Goal: Transaction & Acquisition: Purchase product/service

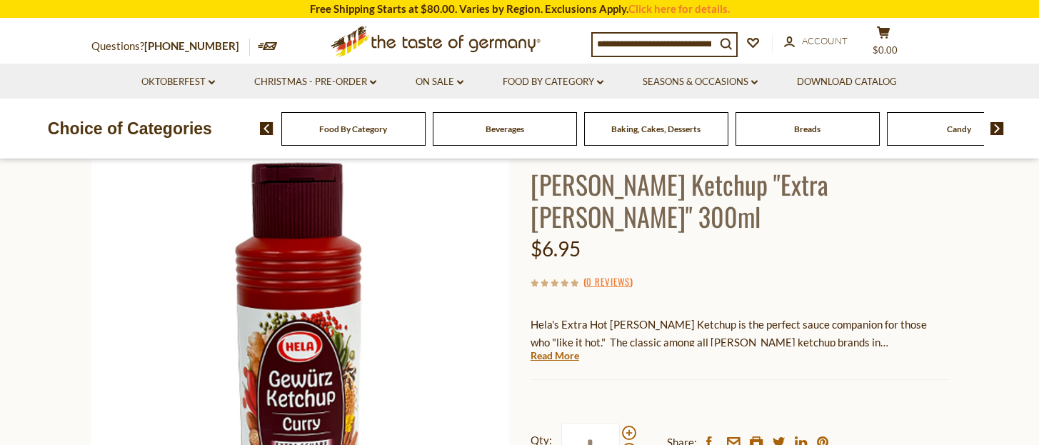
scroll to position [191, 0]
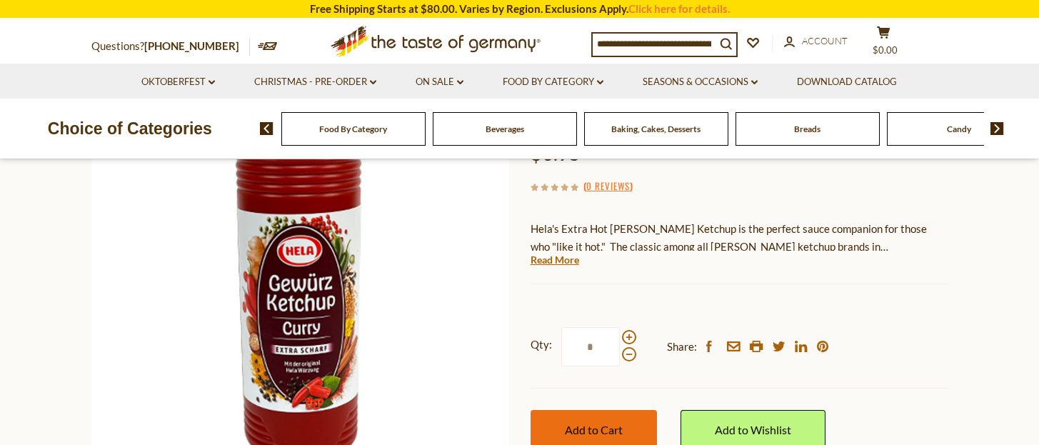
drag, startPoint x: 576, startPoint y: 395, endPoint x: 584, endPoint y: 390, distance: 9.9
click at [576, 423] on span "Add to Cart" at bounding box center [594, 430] width 58 height 14
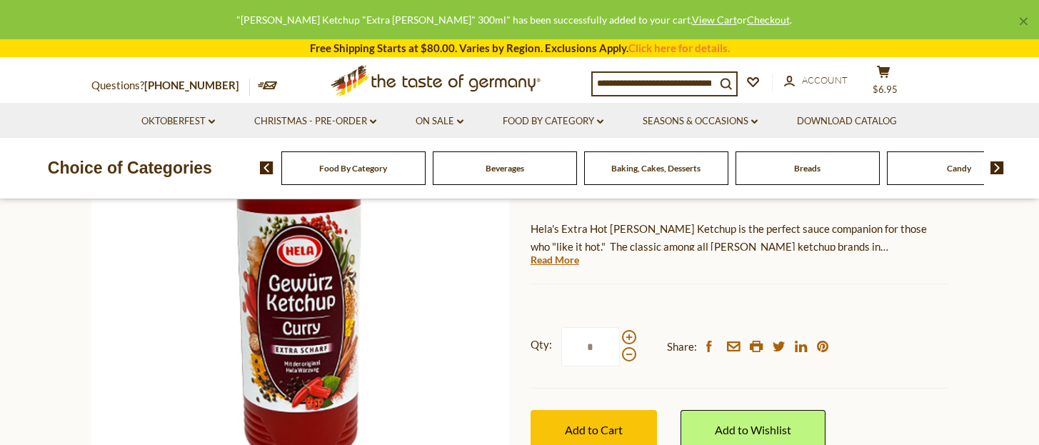
click at [653, 84] on input at bounding box center [654, 83] width 123 height 20
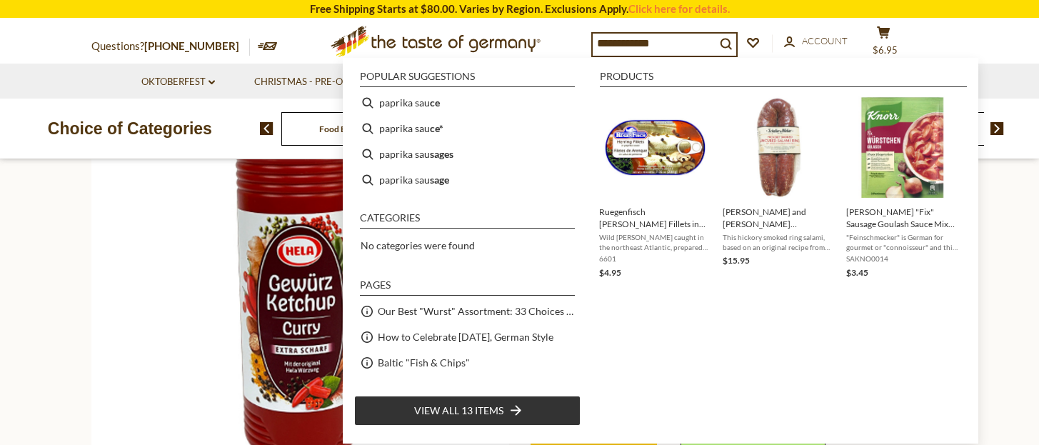
type input "**********"
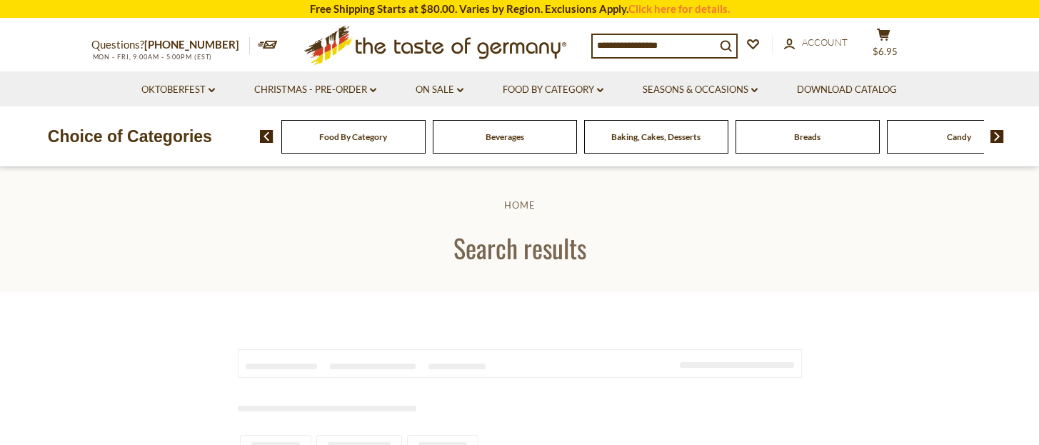
type input "**********"
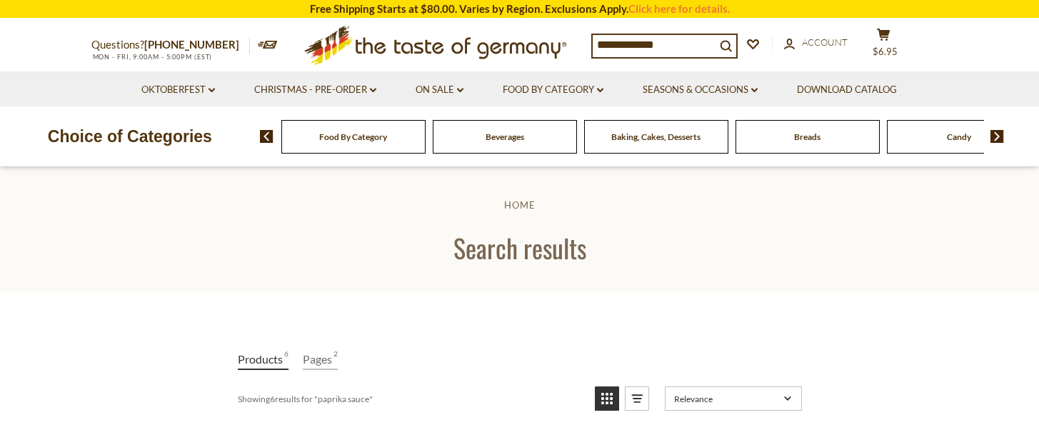
click at [683, 48] on input "**********" at bounding box center [654, 45] width 123 height 20
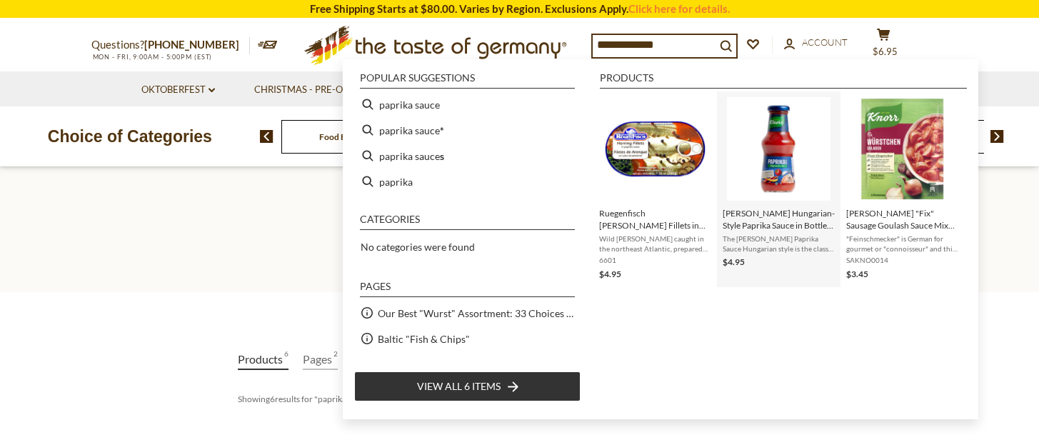
click at [780, 154] on img "Knorr Hungarian-Style Paprika Sauce in Bottle, 250ml" at bounding box center [779, 149] width 104 height 104
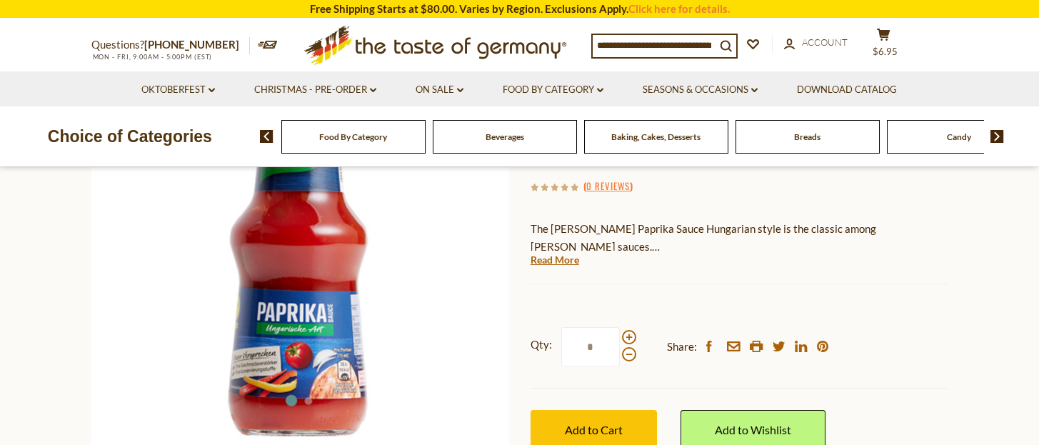
scroll to position [285, 0]
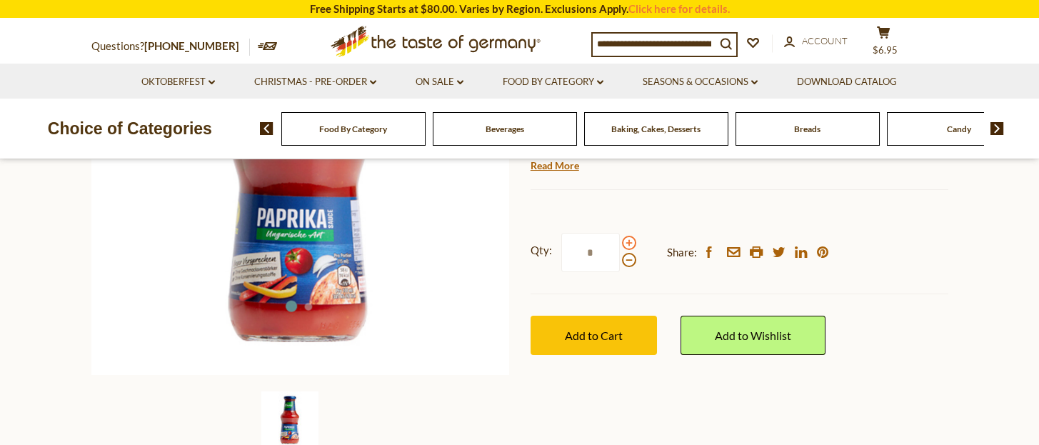
click at [629, 242] on span at bounding box center [629, 243] width 14 height 14
click at [620, 242] on input "*" at bounding box center [590, 252] width 59 height 39
click at [627, 262] on span at bounding box center [629, 260] width 14 height 14
click at [620, 262] on input "*" at bounding box center [590, 252] width 59 height 39
click at [630, 240] on span at bounding box center [629, 243] width 14 height 14
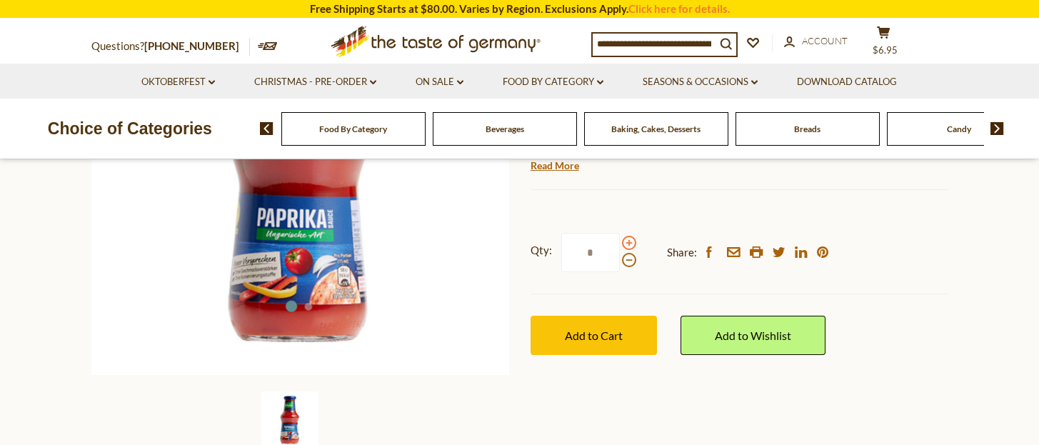
click at [620, 240] on input "*" at bounding box center [590, 252] width 59 height 39
type input "*"
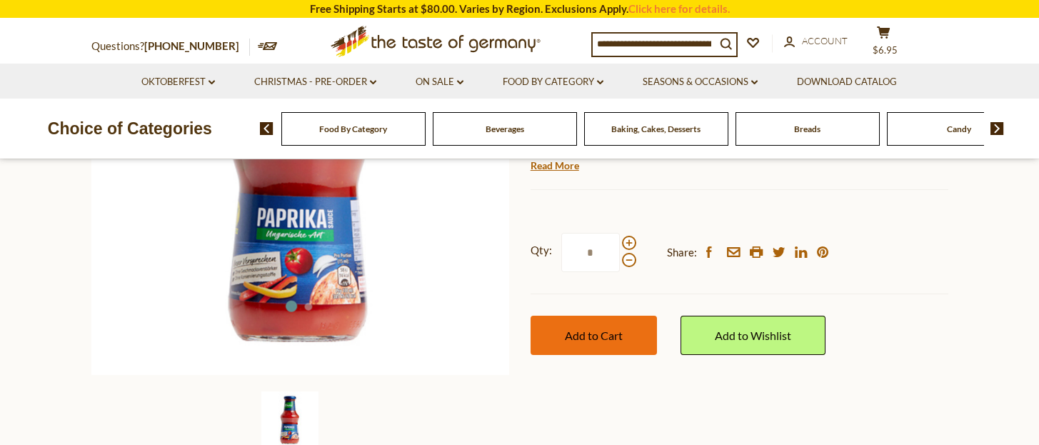
type input "*"
click at [618, 329] on span "Add to Cart" at bounding box center [594, 335] width 58 height 14
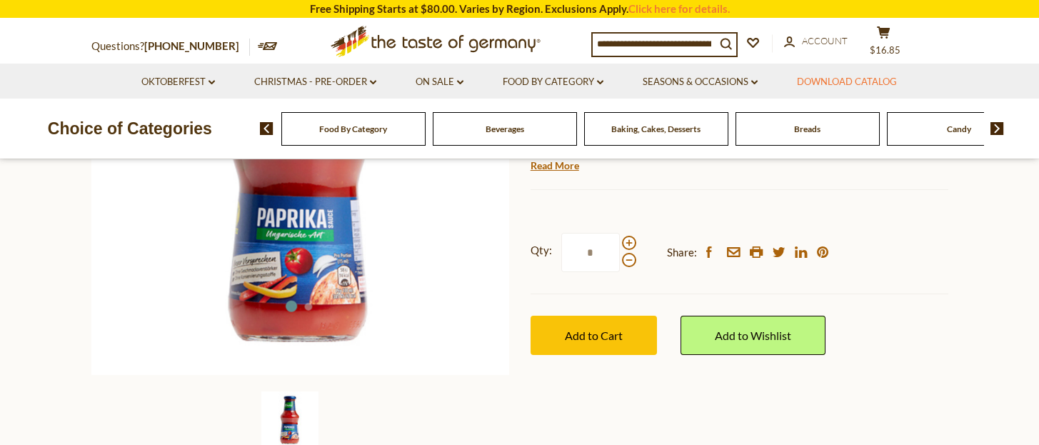
click at [897, 74] on link "Download Catalog" at bounding box center [847, 82] width 100 height 16
click at [899, 42] on button "cart $16.85" at bounding box center [884, 44] width 43 height 36
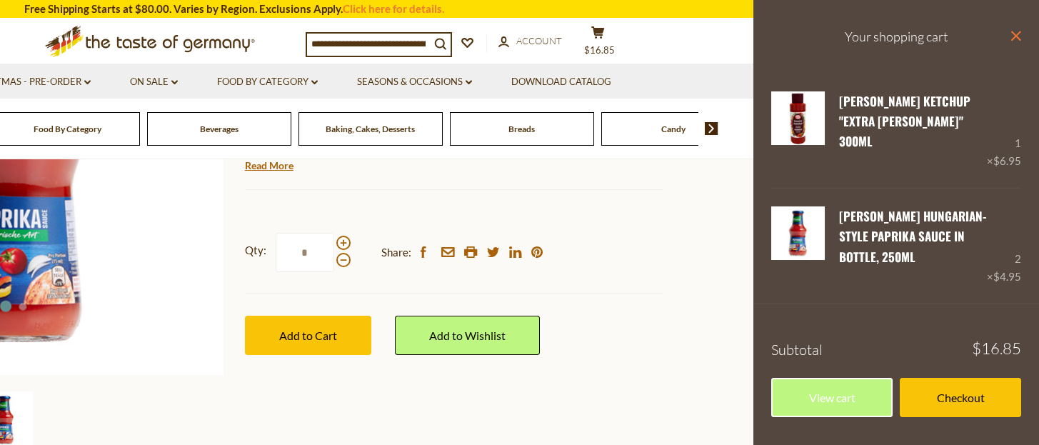
click at [1015, 36] on icon at bounding box center [1016, 36] width 10 height 10
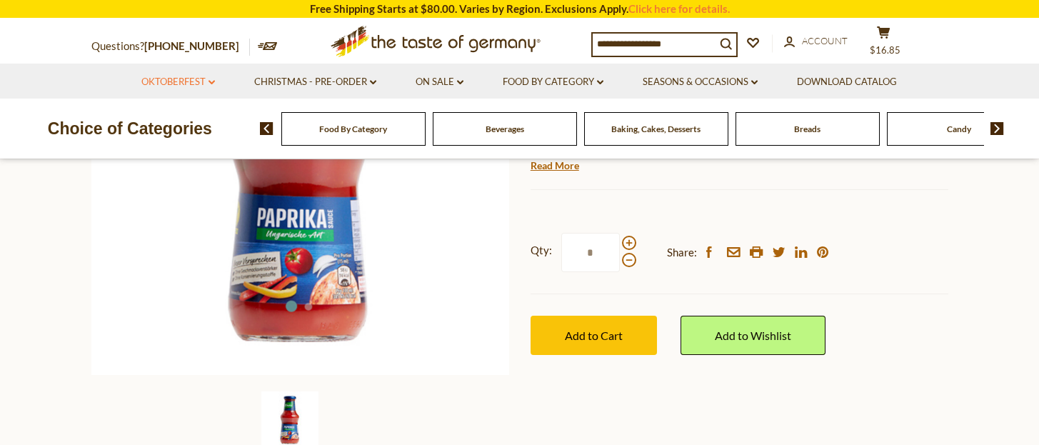
click at [179, 79] on link "Oktoberfest dropdown_arrow" at bounding box center [178, 82] width 74 height 16
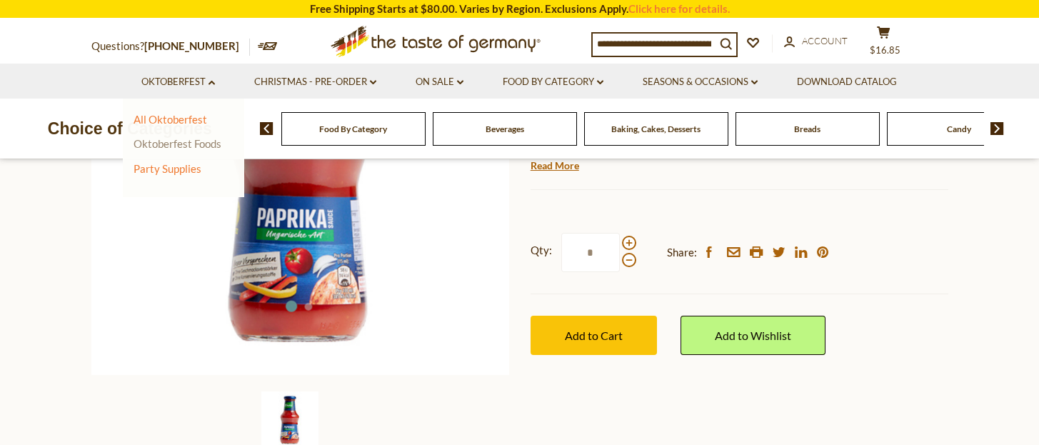
click at [206, 146] on link "Oktoberfest Foods" at bounding box center [178, 143] width 88 height 13
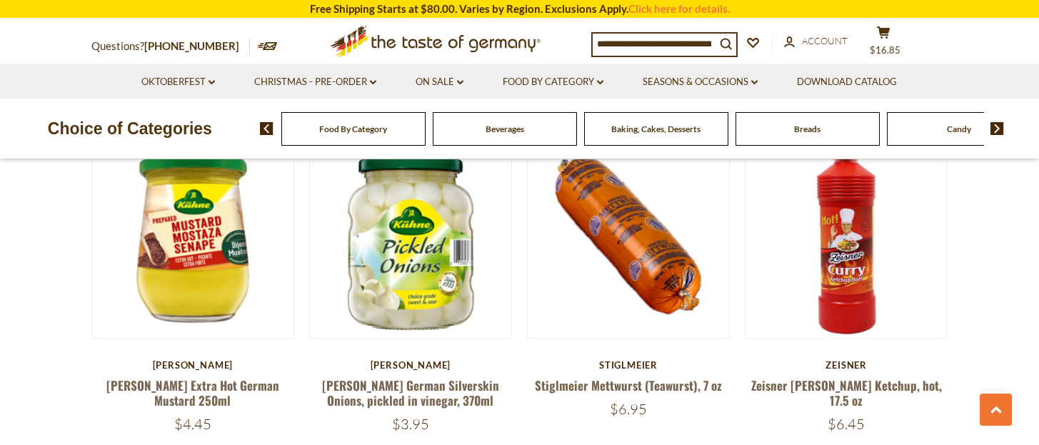
scroll to position [1714, 0]
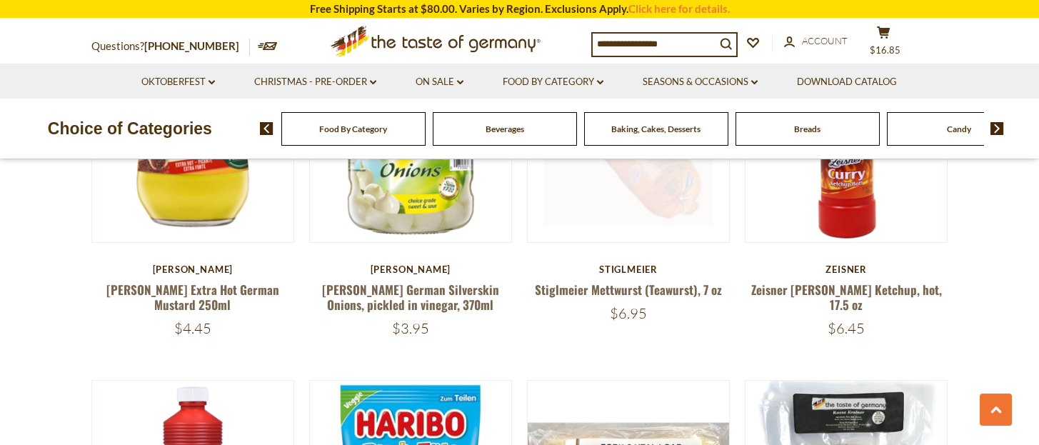
click at [656, 216] on img at bounding box center [629, 141] width 202 height 202
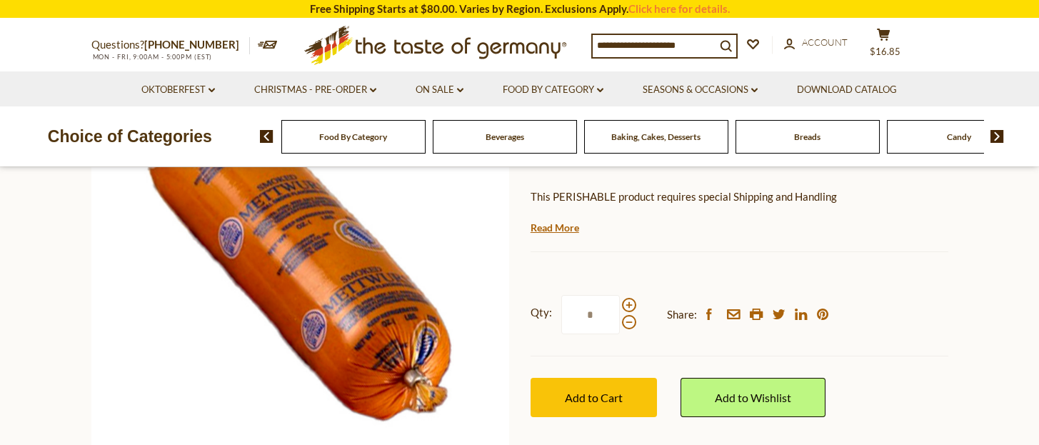
scroll to position [285, 0]
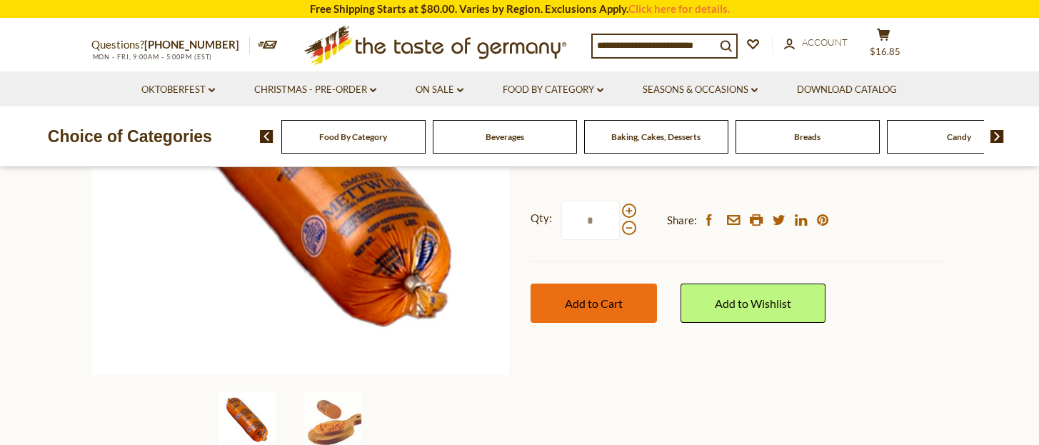
click at [612, 306] on span "Add to Cart" at bounding box center [594, 303] width 58 height 14
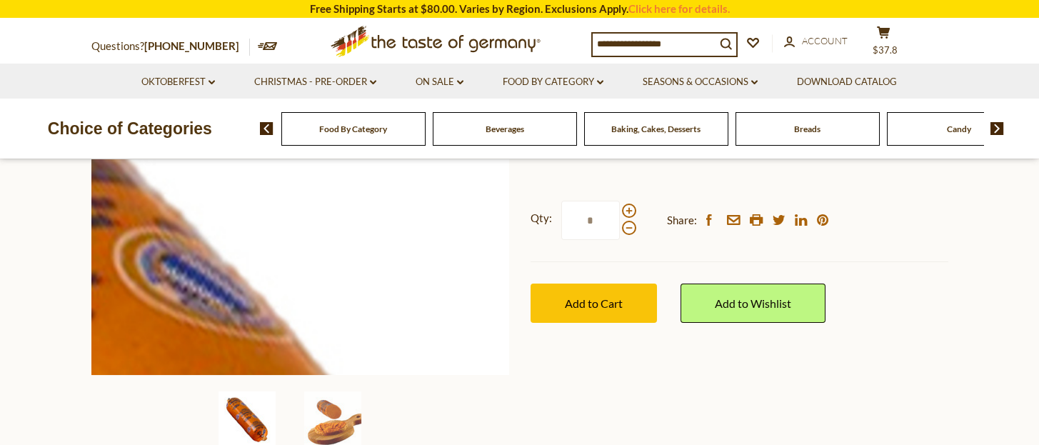
scroll to position [0, 0]
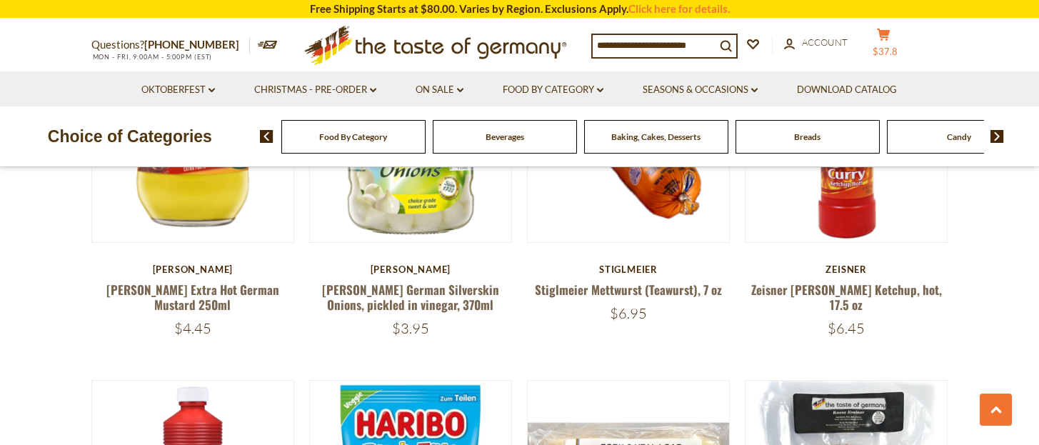
click at [894, 46] on span "$37.8" at bounding box center [885, 51] width 25 height 11
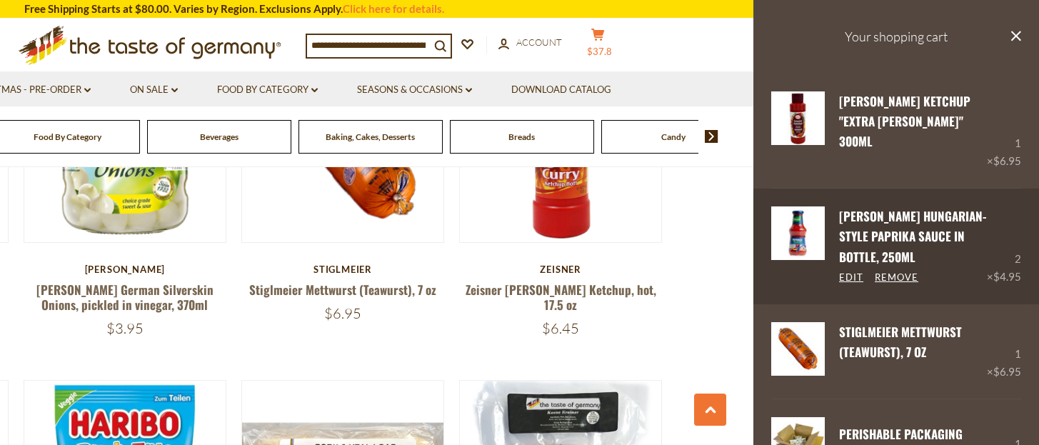
scroll to position [95, 0]
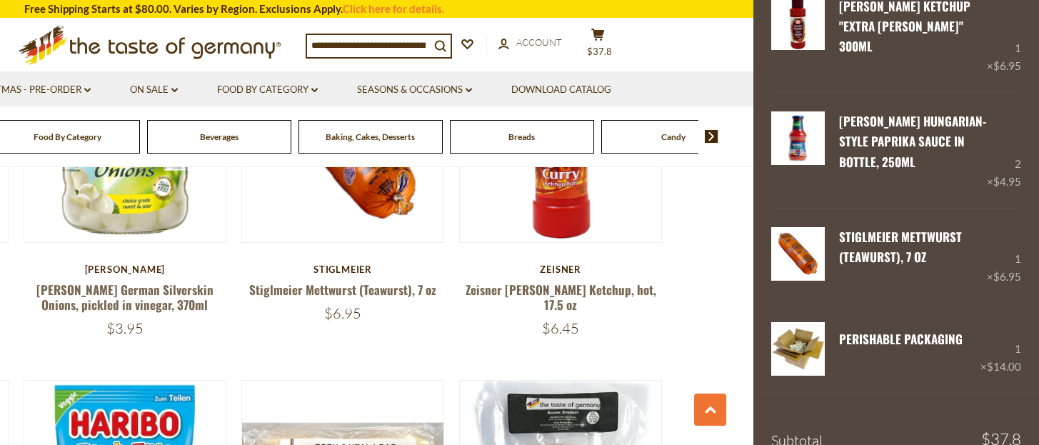
click at [691, 226] on section "**********" at bounding box center [233, 216] width 1039 height 3526
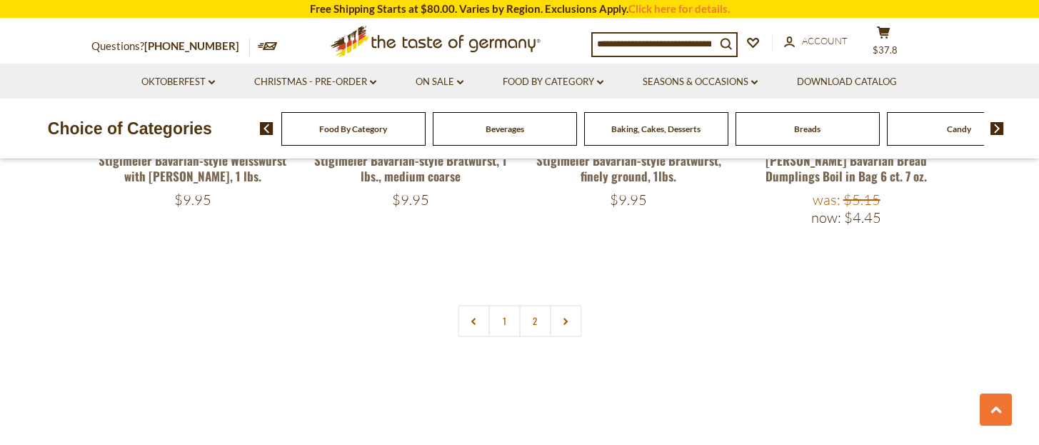
scroll to position [3333, 0]
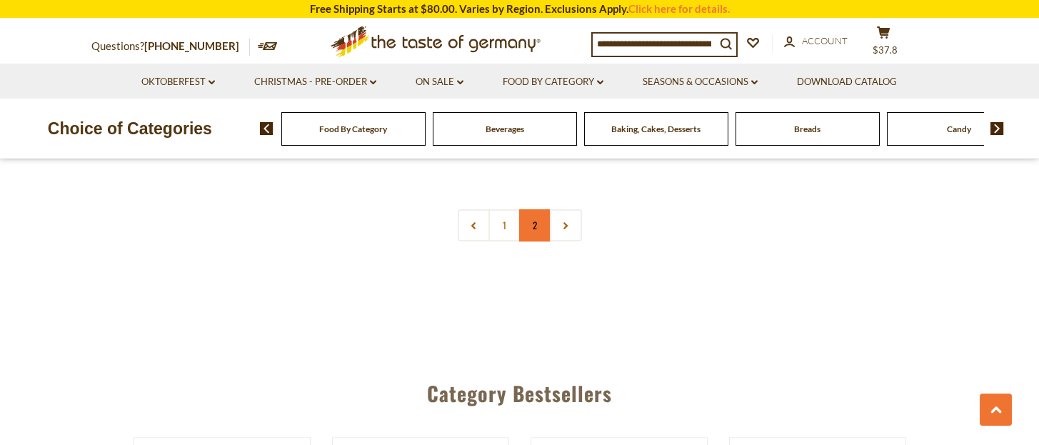
click at [535, 211] on link "2" at bounding box center [535, 225] width 32 height 32
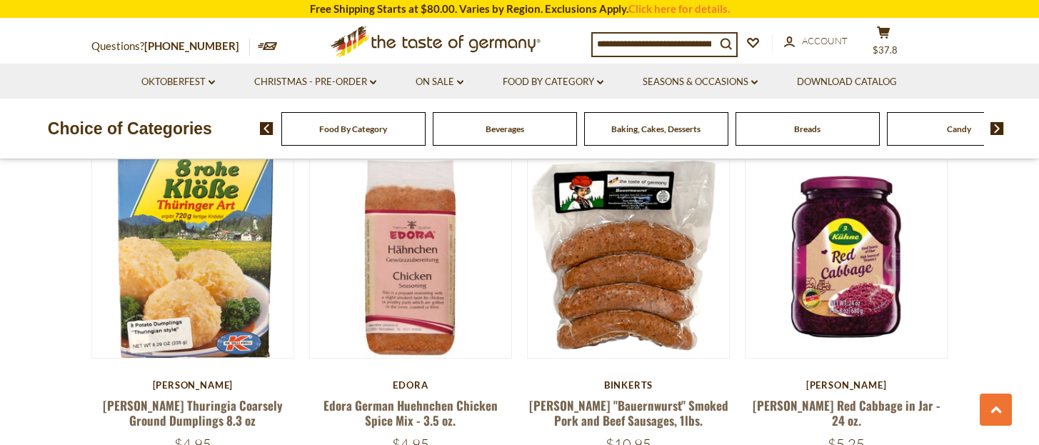
scroll to position [641, 0]
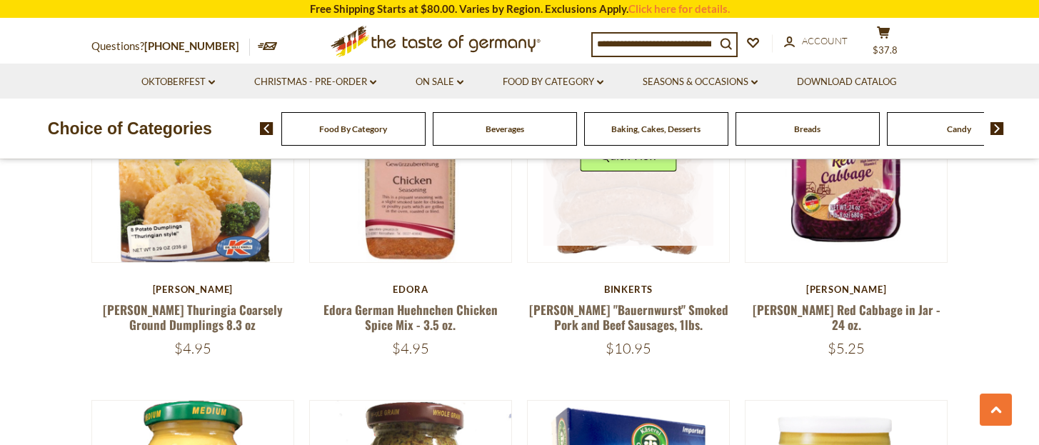
click at [646, 232] on img at bounding box center [629, 161] width 202 height 202
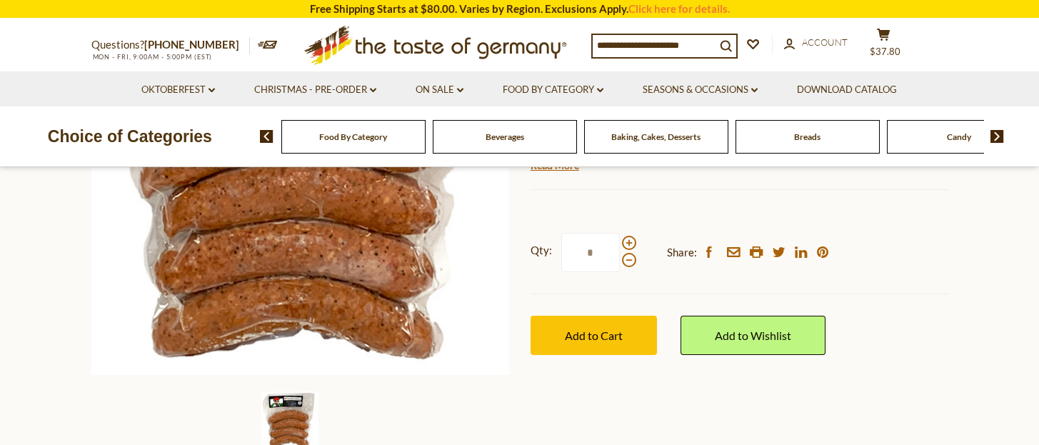
scroll to position [381, 0]
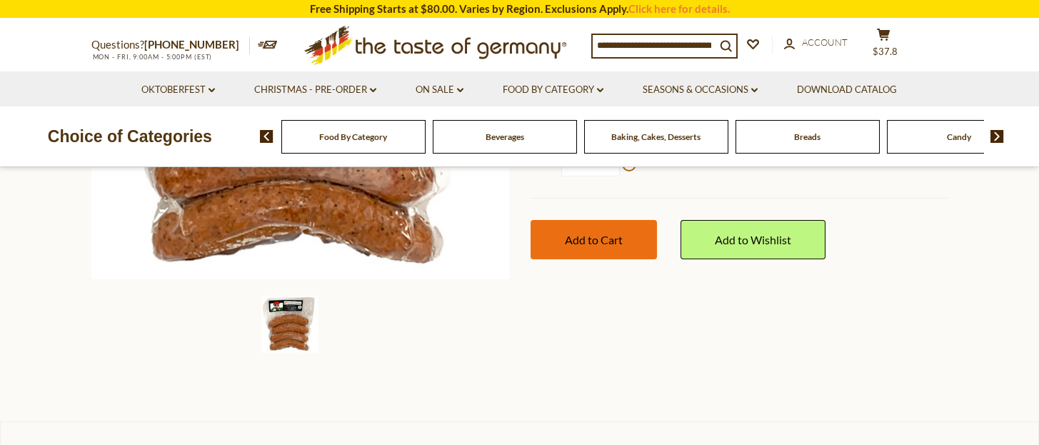
click at [586, 244] on span "Add to Cart" at bounding box center [594, 240] width 58 height 14
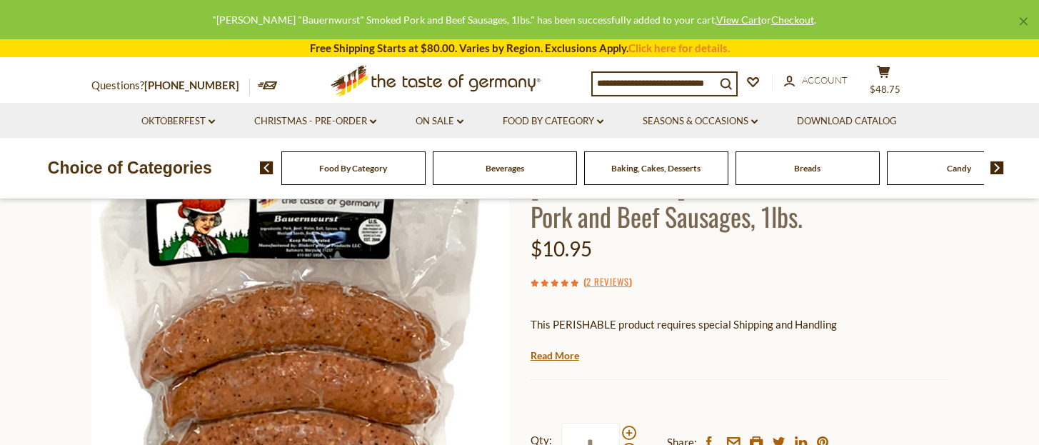
scroll to position [0, 0]
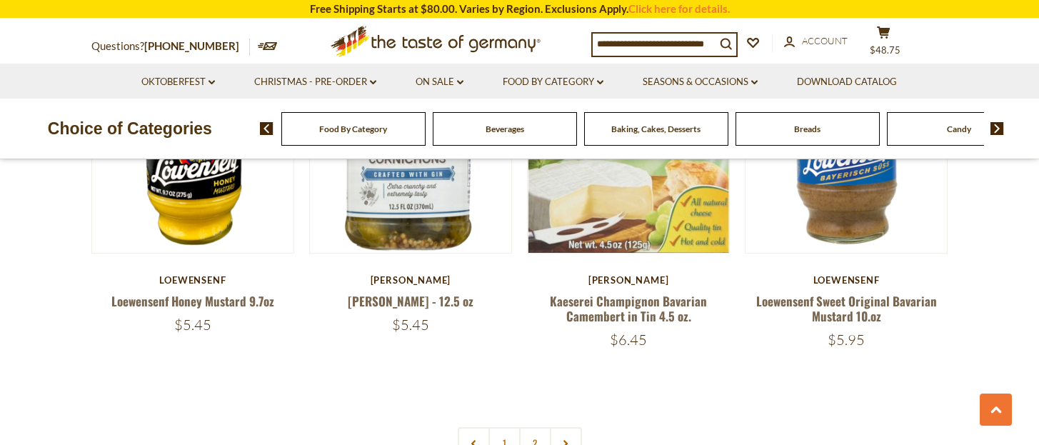
scroll to position [1878, 0]
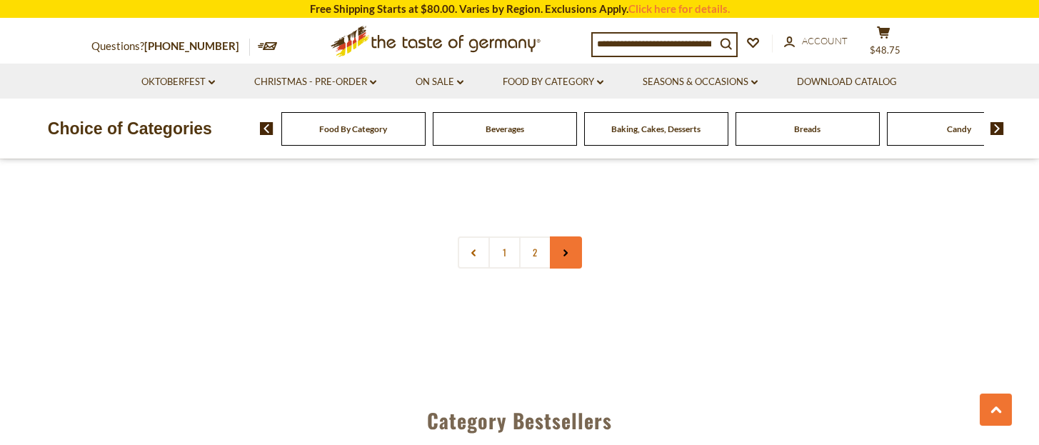
click at [565, 249] on use at bounding box center [565, 252] width 4 height 7
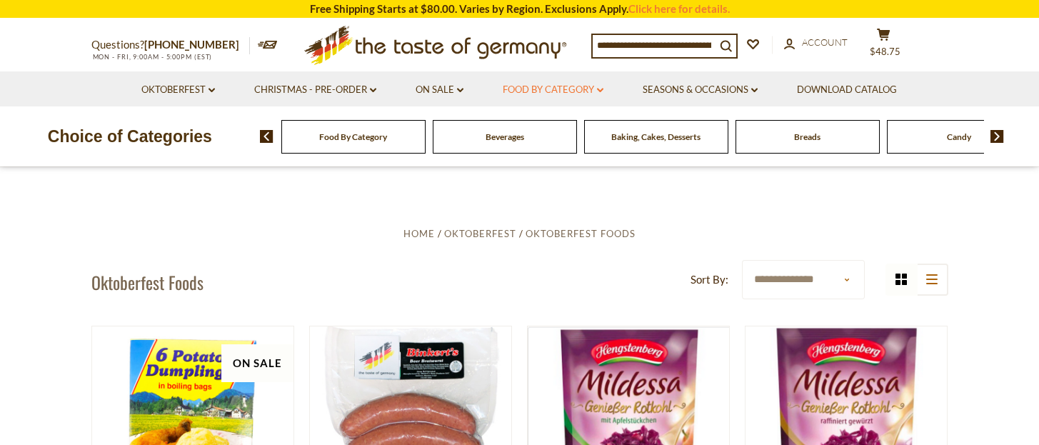
click at [567, 86] on link "Food By Category dropdown_arrow" at bounding box center [553, 90] width 101 height 16
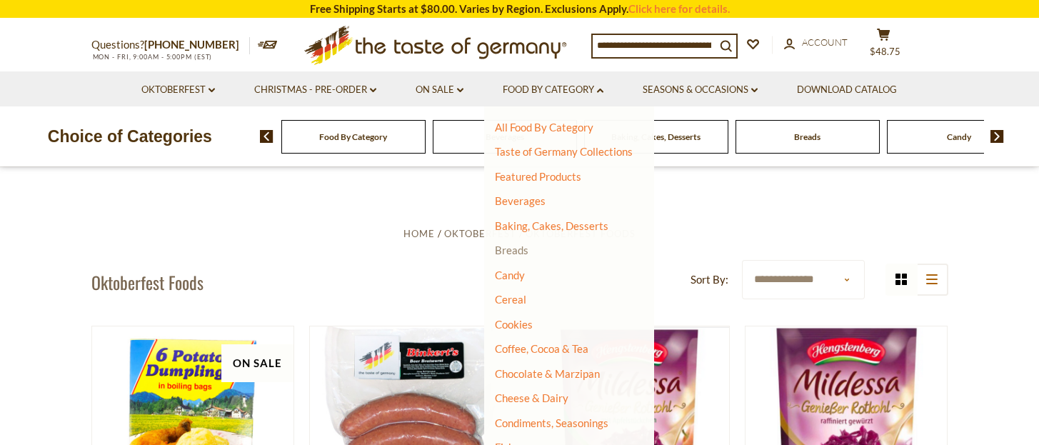
click at [508, 246] on link "Breads" at bounding box center [512, 249] width 34 height 13
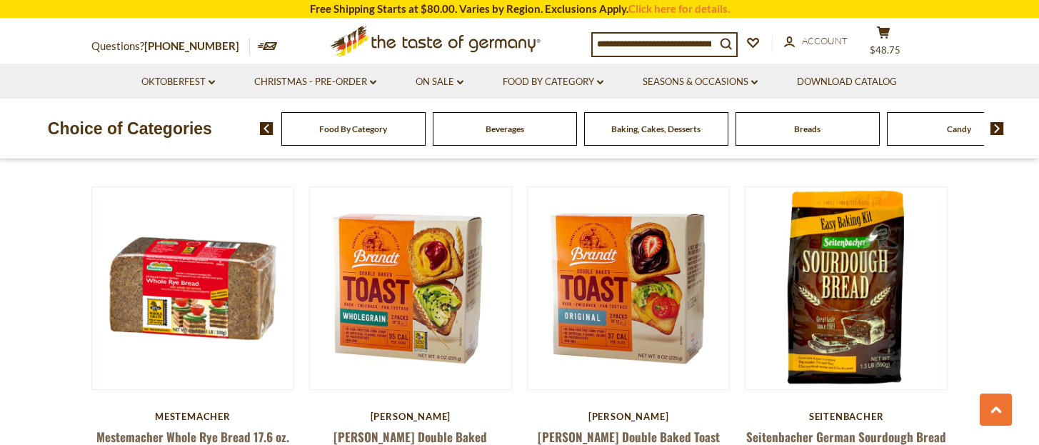
scroll to position [3428, 0]
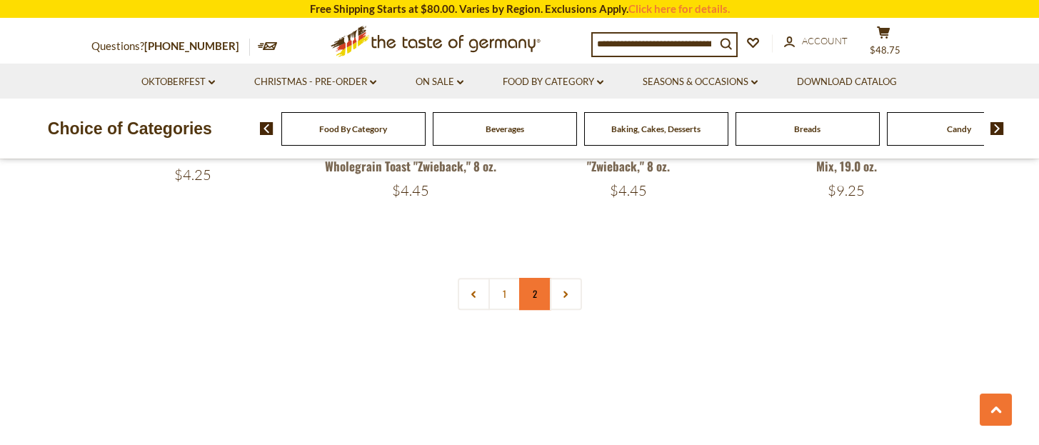
click at [531, 291] on link "2" at bounding box center [535, 294] width 32 height 32
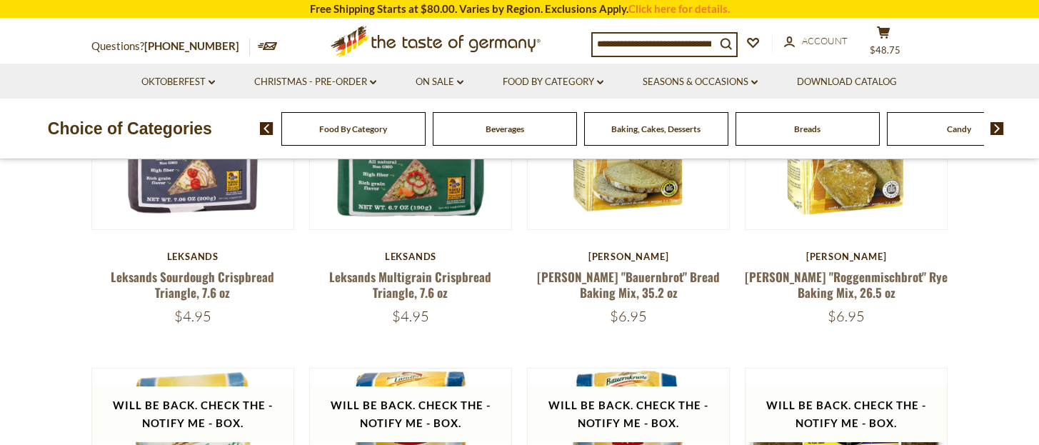
scroll to position [329, 0]
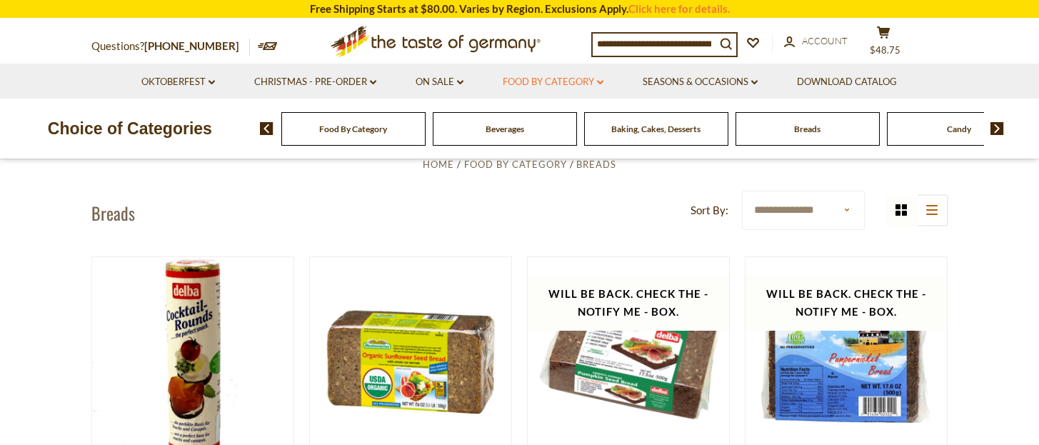
click at [576, 84] on link "Food By Category dropdown_arrow" at bounding box center [553, 82] width 101 height 16
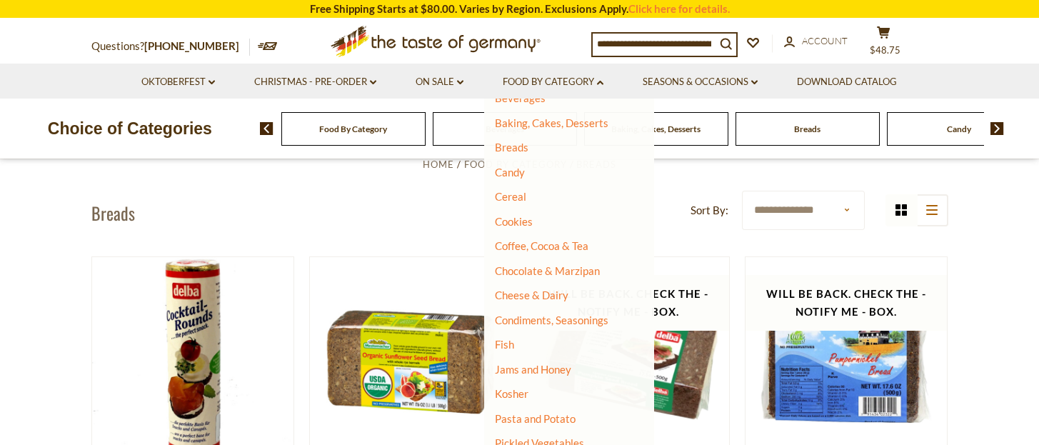
scroll to position [191, 0]
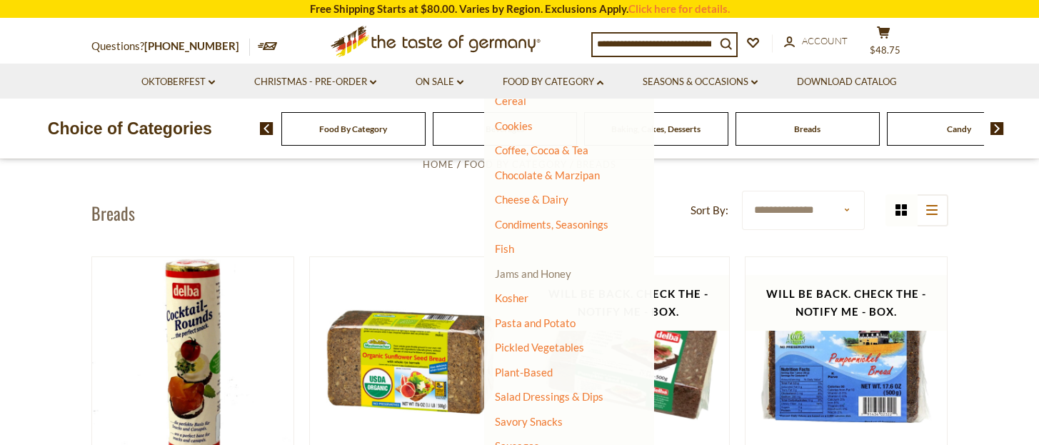
click at [561, 276] on link "Jams and Honey" at bounding box center [533, 273] width 76 height 13
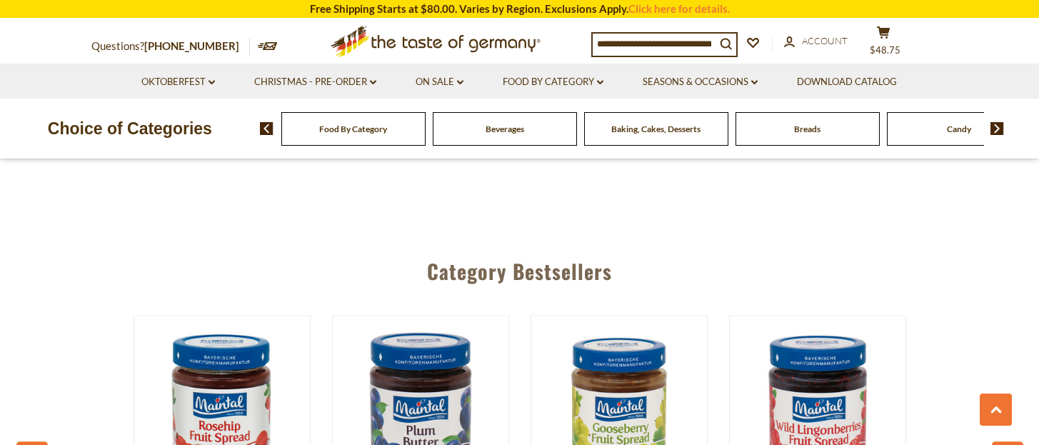
scroll to position [3523, 0]
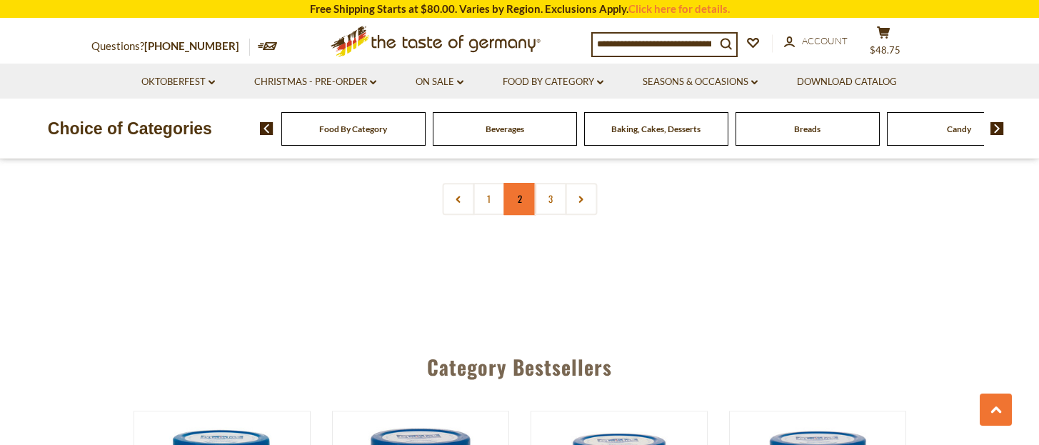
click at [518, 186] on link "2" at bounding box center [519, 199] width 32 height 32
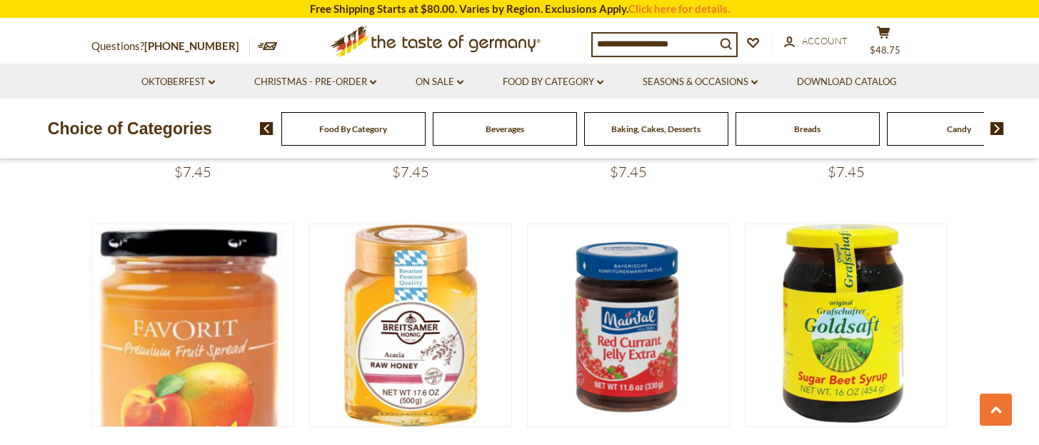
scroll to position [3375, 0]
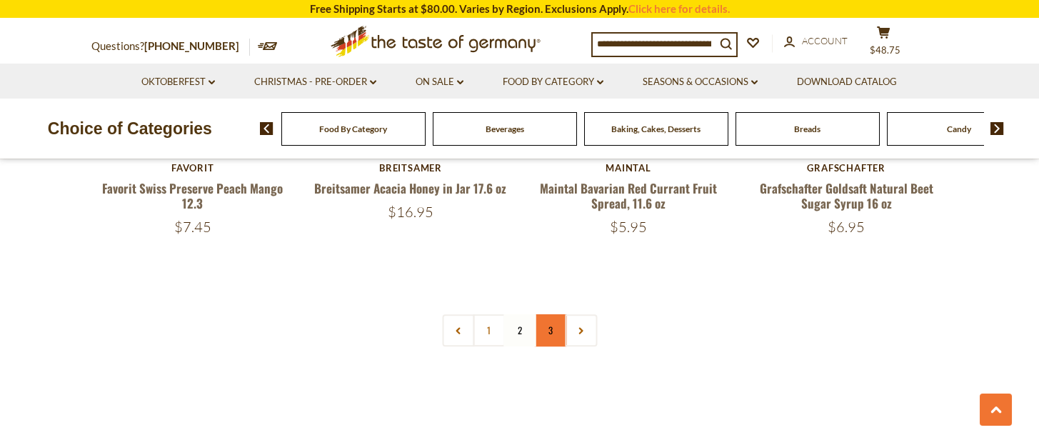
click at [551, 331] on link "3" at bounding box center [550, 330] width 32 height 32
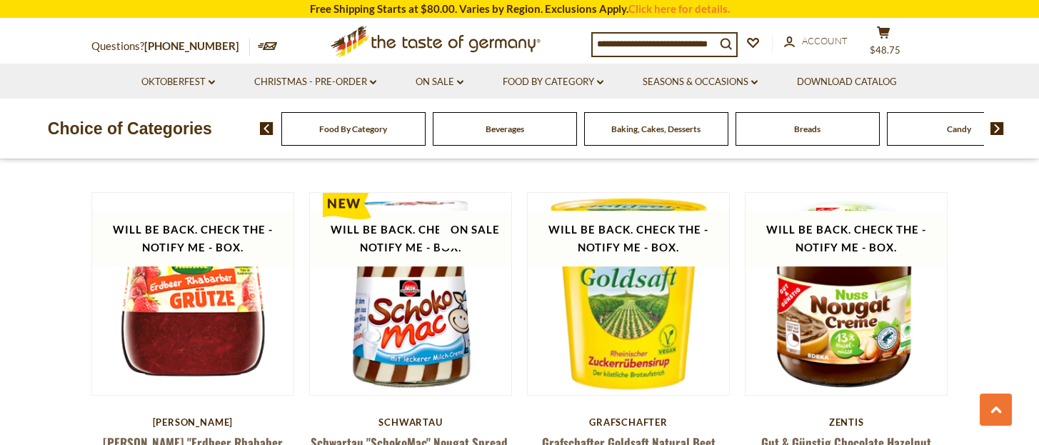
scroll to position [1281, 0]
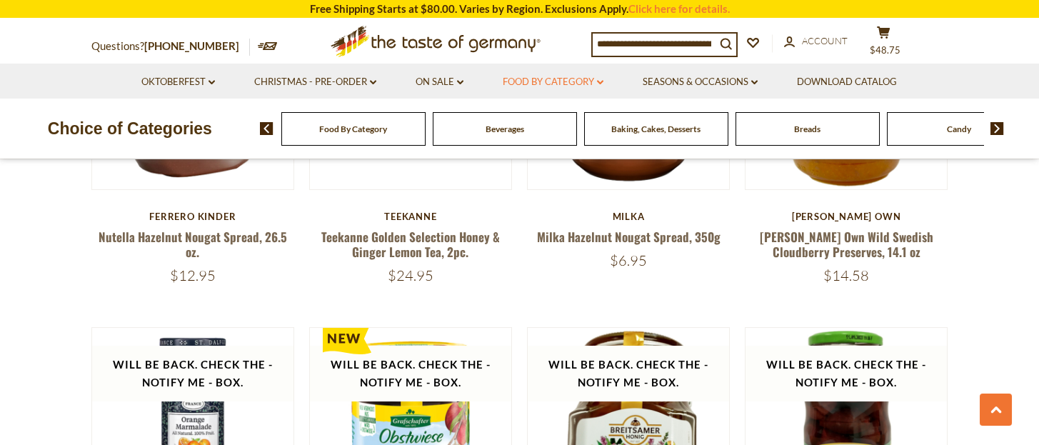
click at [557, 83] on link "Food By Category dropdown_arrow" at bounding box center [553, 82] width 101 height 16
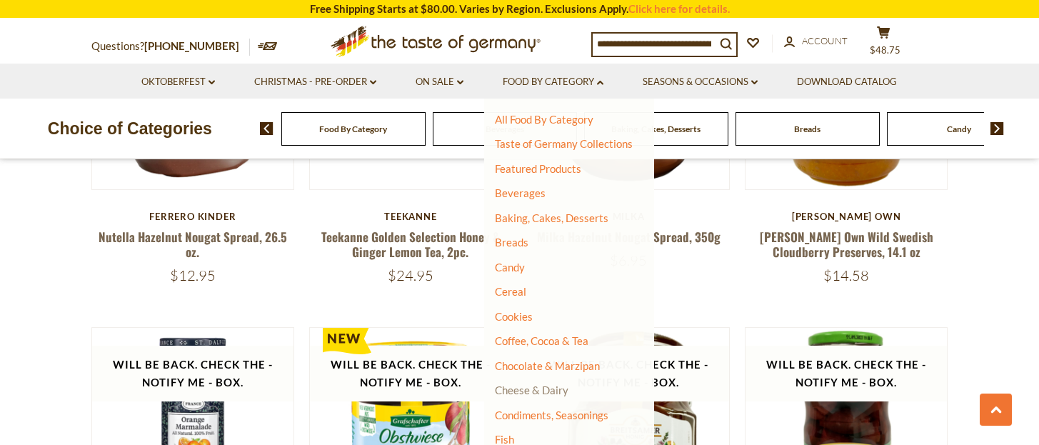
click at [554, 386] on link "Cheese & Dairy" at bounding box center [532, 389] width 74 height 13
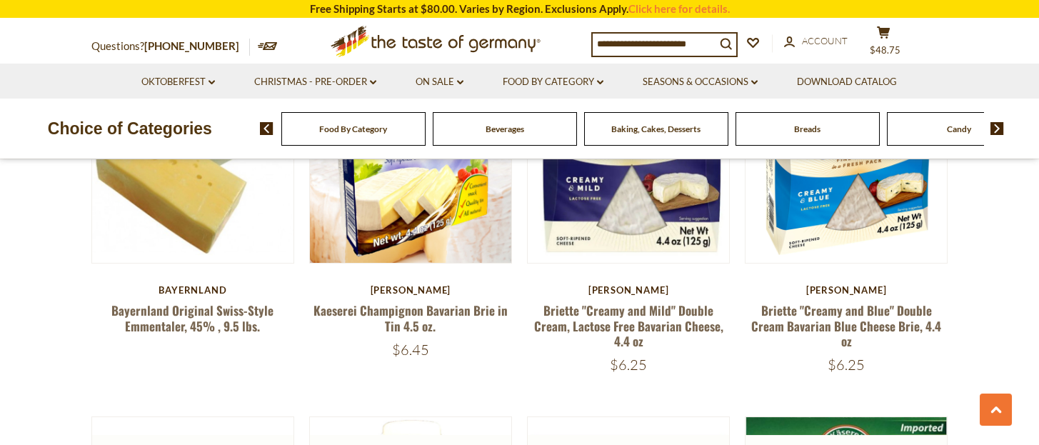
scroll to position [571, 0]
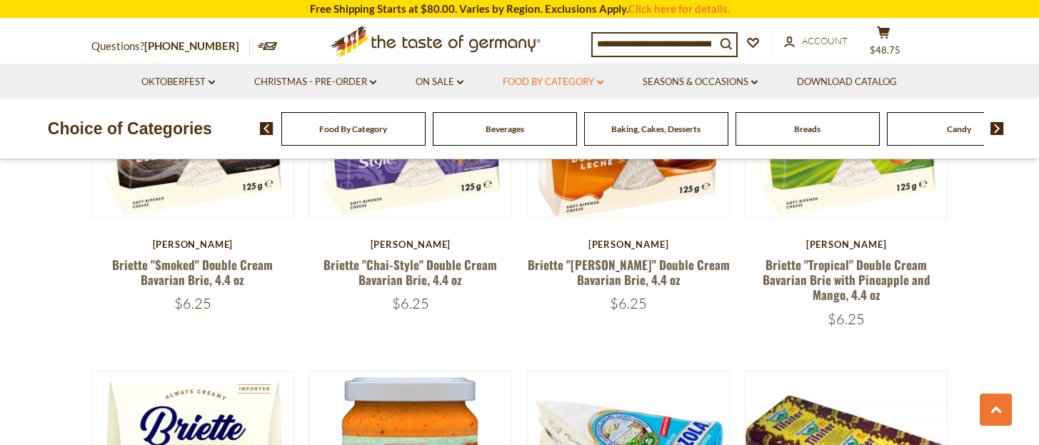
click at [591, 81] on link "Food By Category dropdown_arrow" at bounding box center [553, 82] width 101 height 16
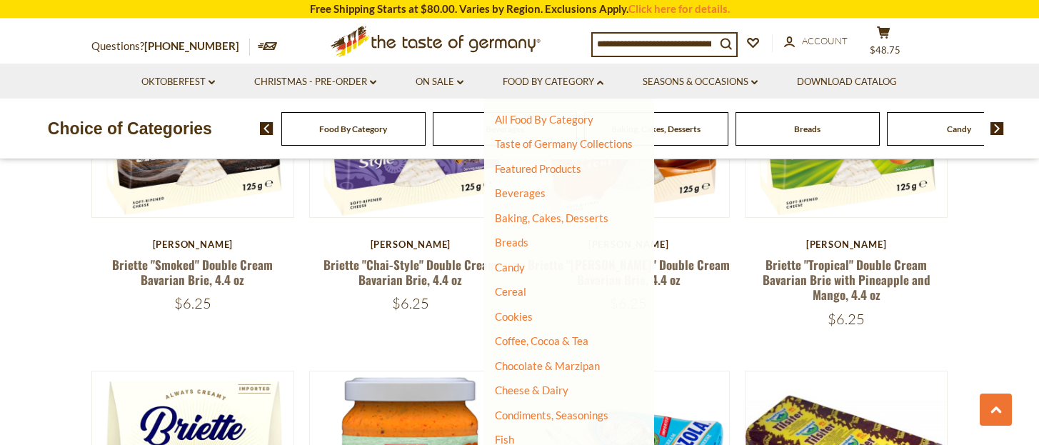
click at [762, 79] on li "Seasons & Occasions dropdown_arrow All Seasons & Occasions Recipes Game Day Val…" at bounding box center [700, 81] width 152 height 35
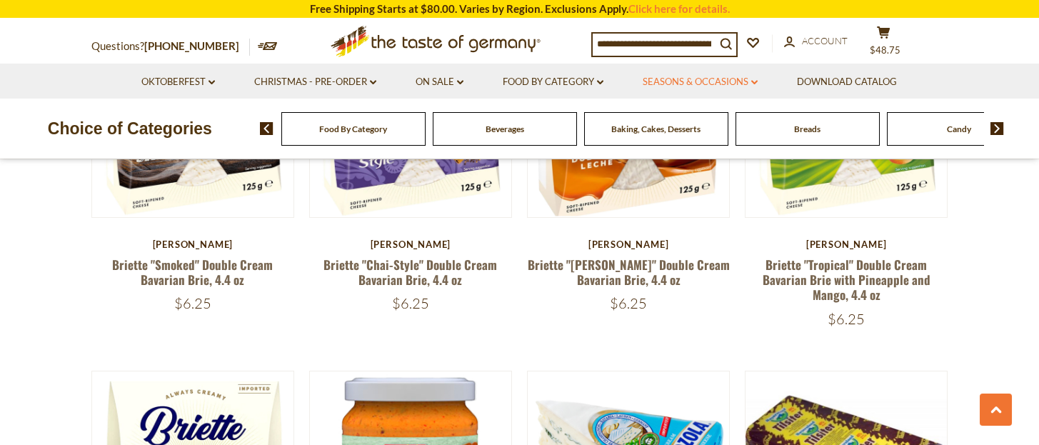
click at [748, 79] on link "Seasons & Occasions dropdown_arrow" at bounding box center [700, 82] width 115 height 16
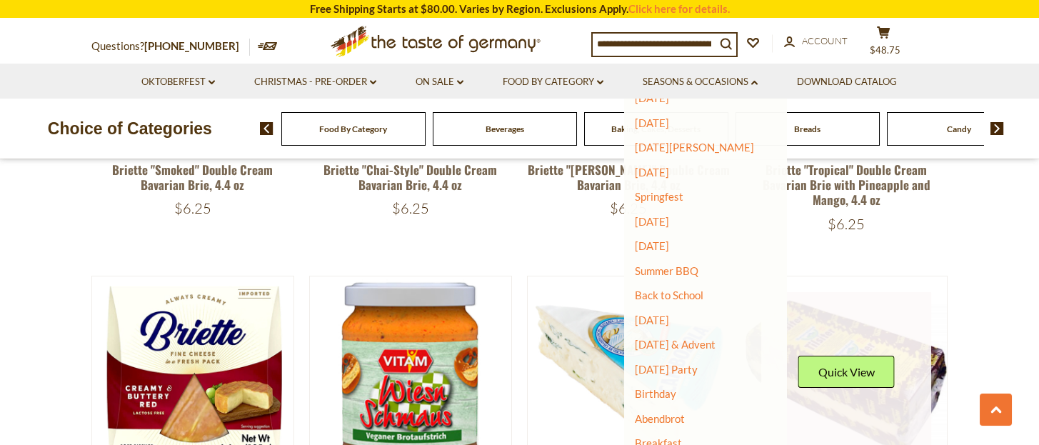
scroll to position [761, 0]
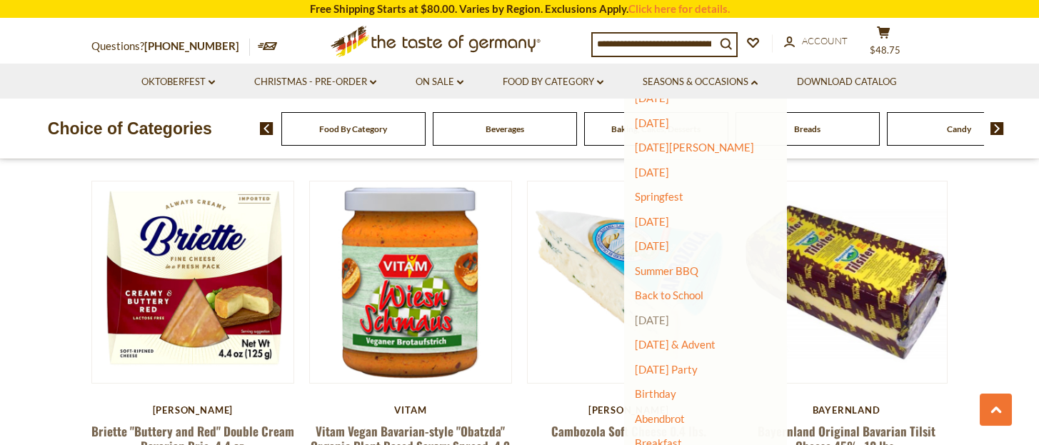
click at [669, 321] on link "[DATE]" at bounding box center [652, 319] width 34 height 13
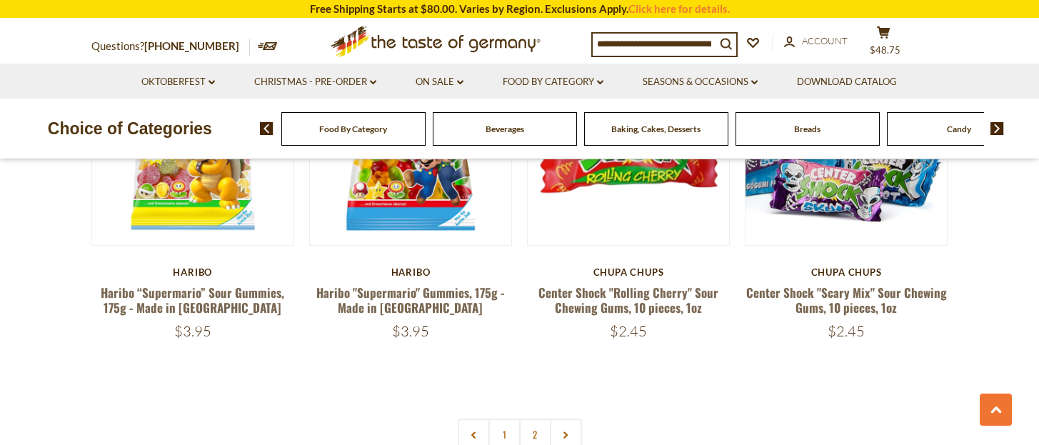
scroll to position [3523, 0]
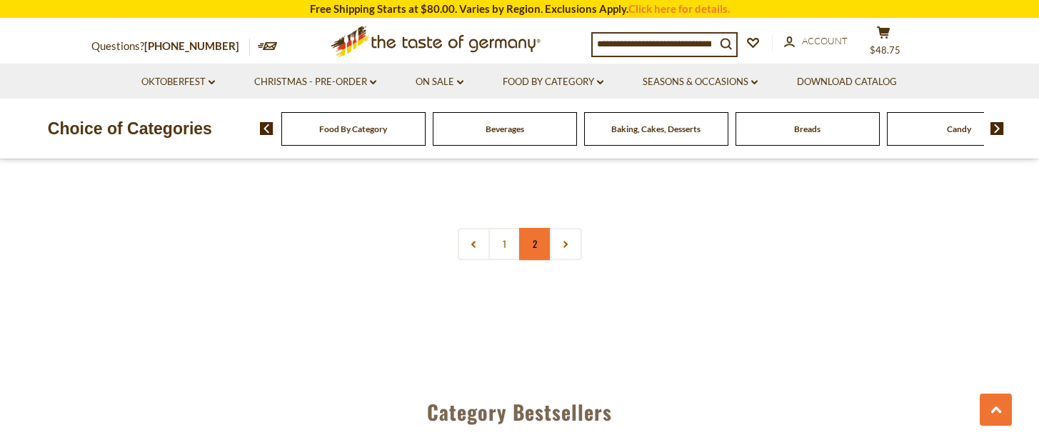
click at [534, 228] on link "2" at bounding box center [535, 244] width 32 height 32
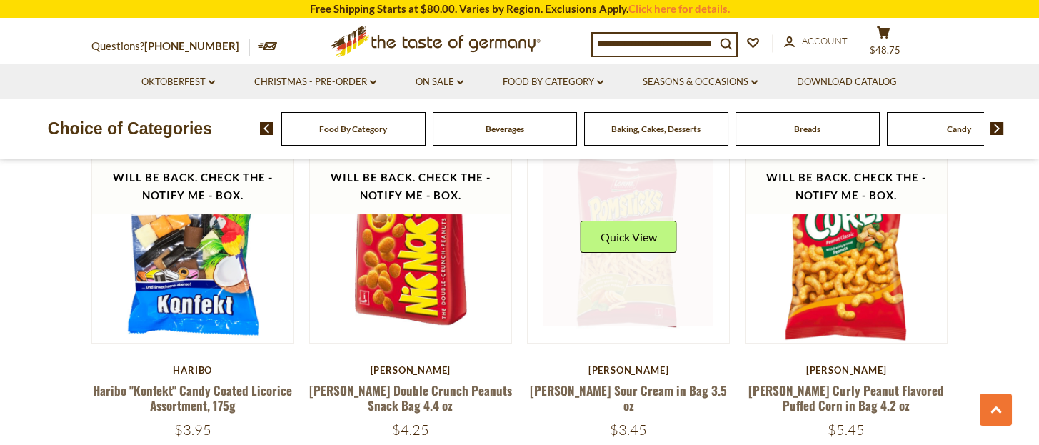
scroll to position [761, 0]
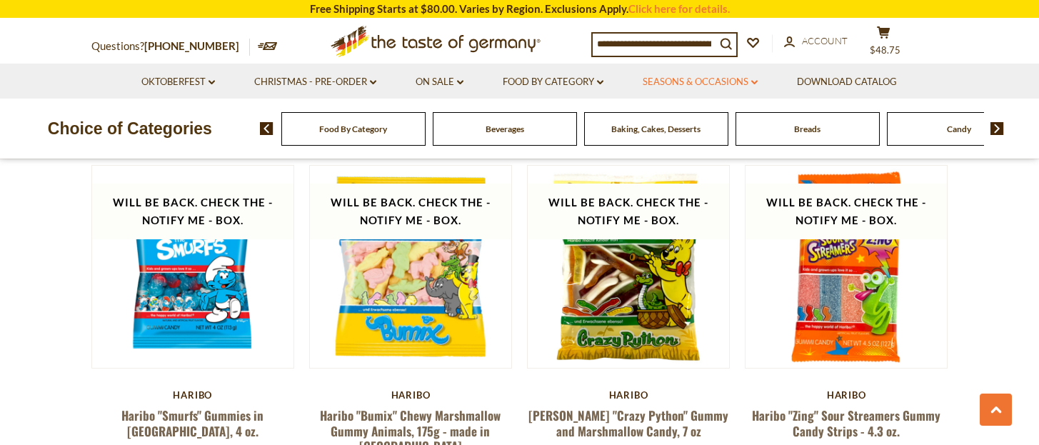
click at [748, 83] on link "Seasons & Occasions dropdown_arrow" at bounding box center [700, 82] width 115 height 16
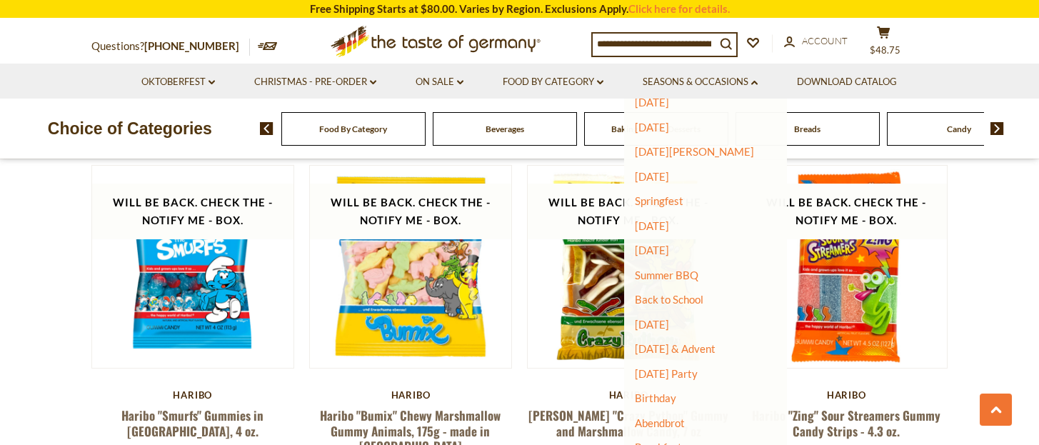
scroll to position [103, 0]
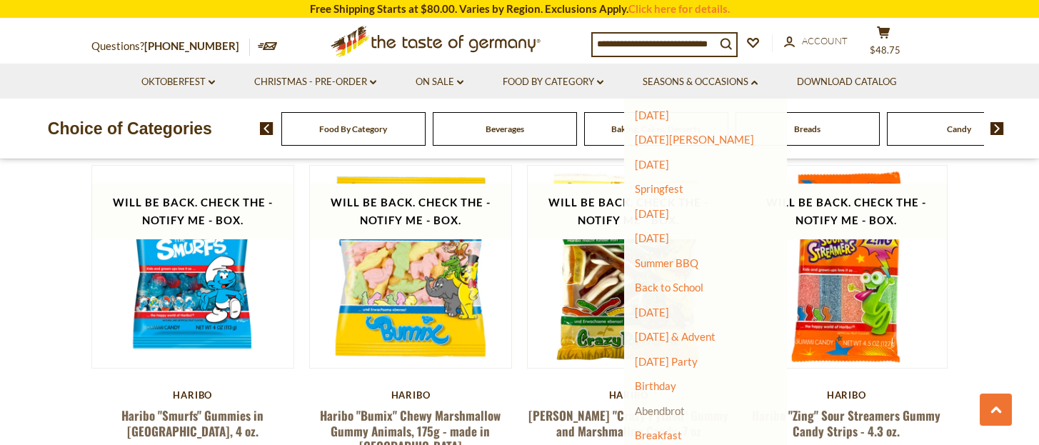
click at [678, 411] on link "Abendbrot" at bounding box center [660, 410] width 50 height 13
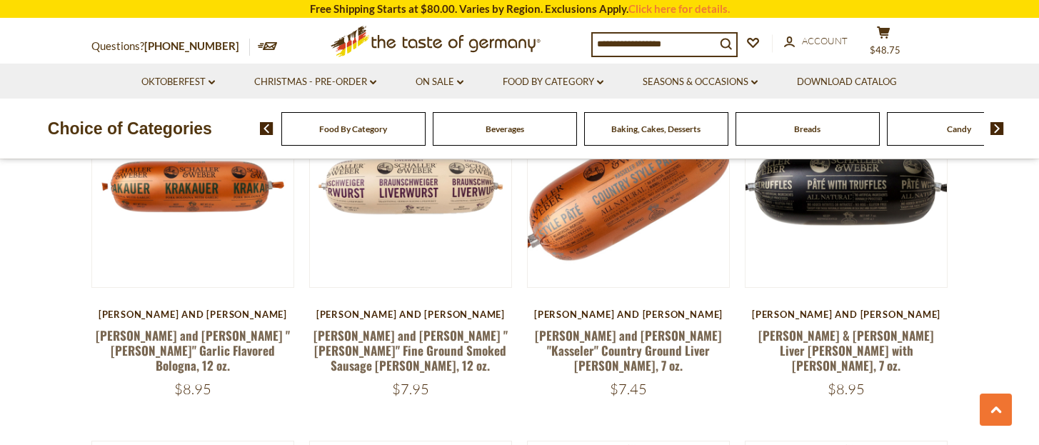
scroll to position [285, 0]
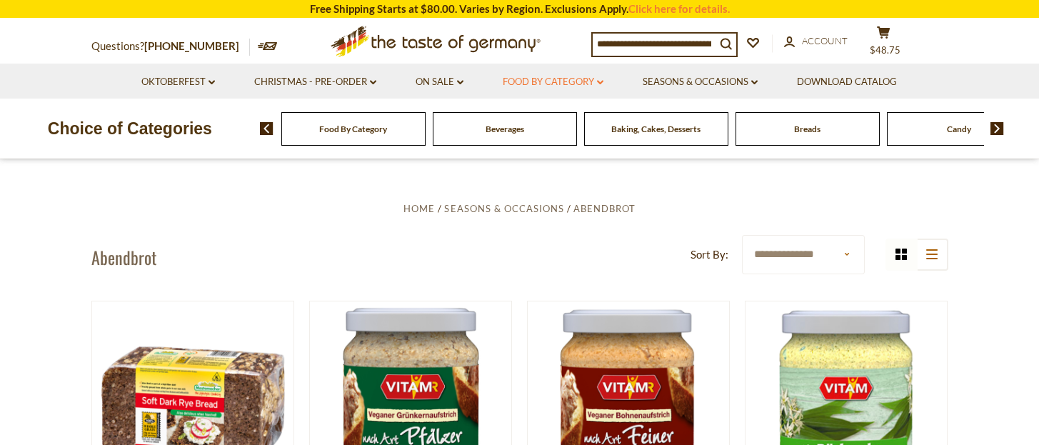
click at [596, 81] on link "Food By Category dropdown_arrow" at bounding box center [553, 82] width 101 height 16
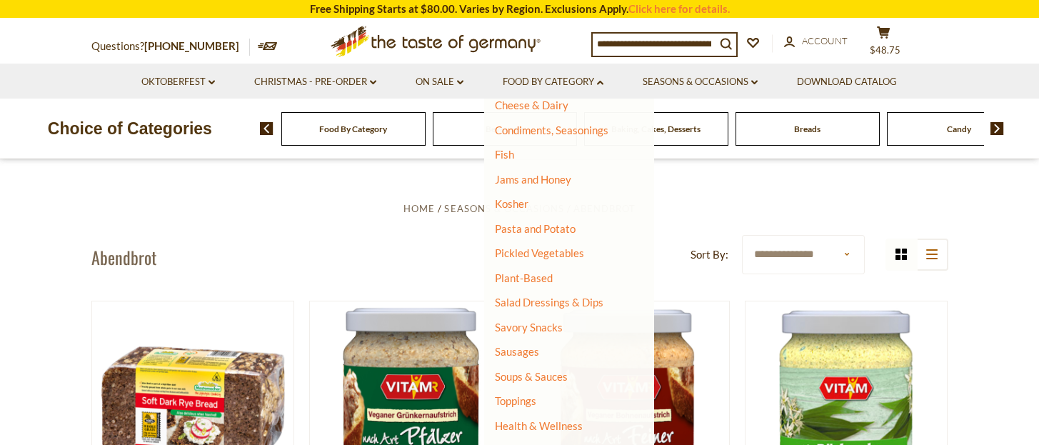
scroll to position [325, 0]
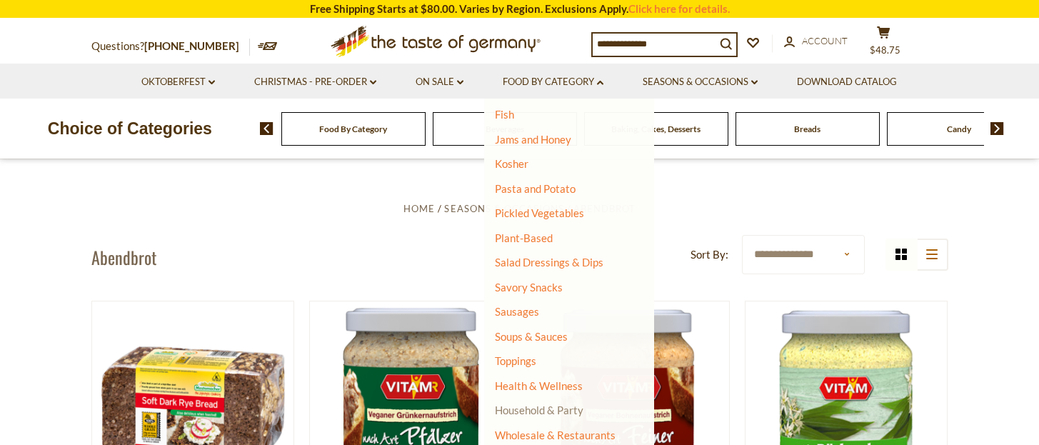
click at [539, 408] on link "Household & Party" at bounding box center [539, 410] width 89 height 20
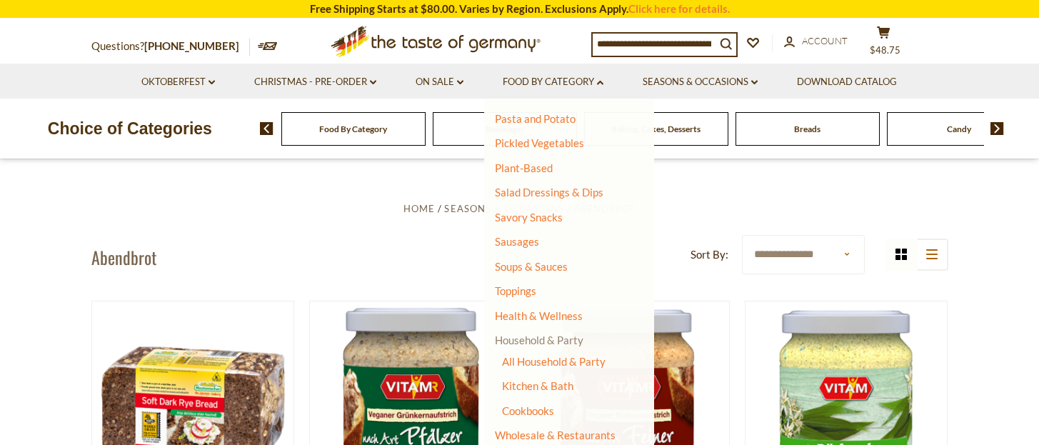
click at [568, 338] on link "Household & Party" at bounding box center [539, 340] width 89 height 20
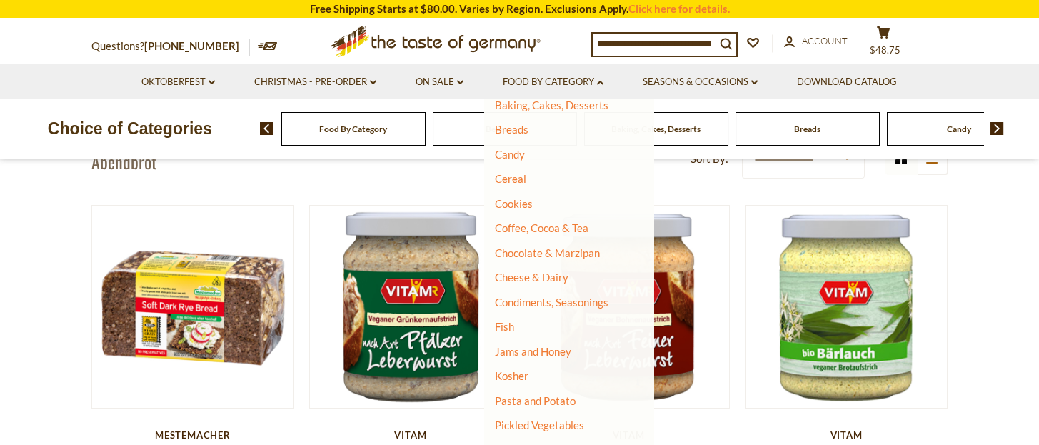
scroll to position [325, 0]
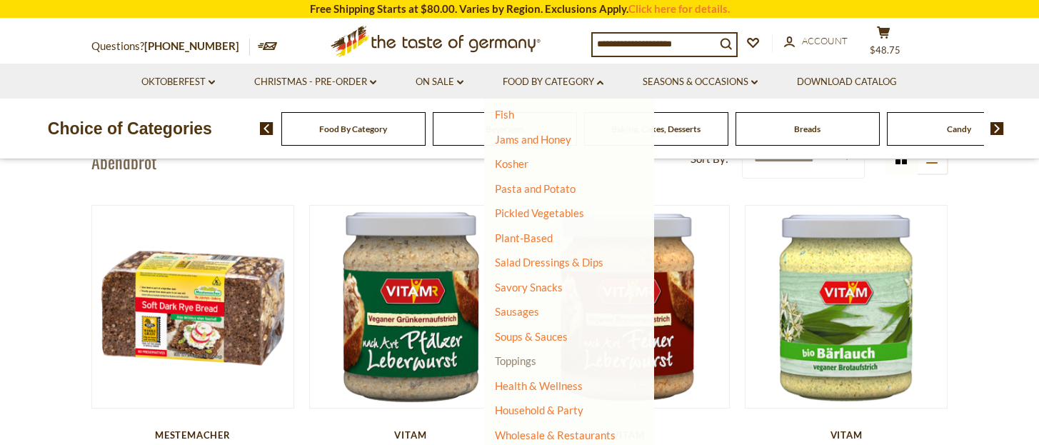
click at [523, 358] on link "Toppings" at bounding box center [515, 360] width 41 height 13
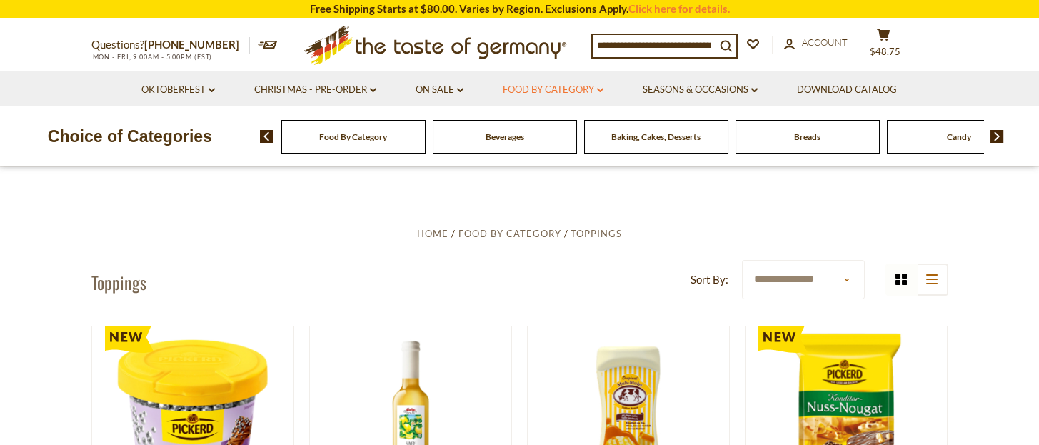
click at [573, 89] on link "Food By Category dropdown_arrow" at bounding box center [553, 90] width 101 height 16
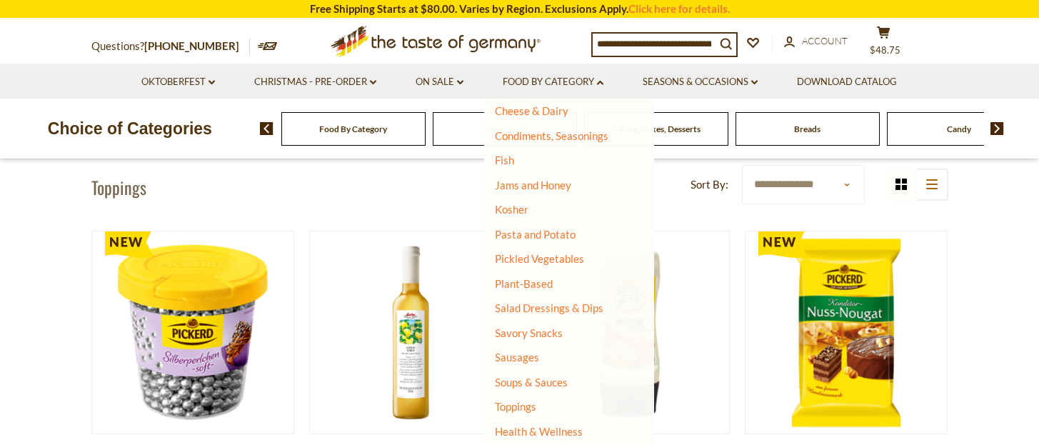
scroll to position [325, 0]
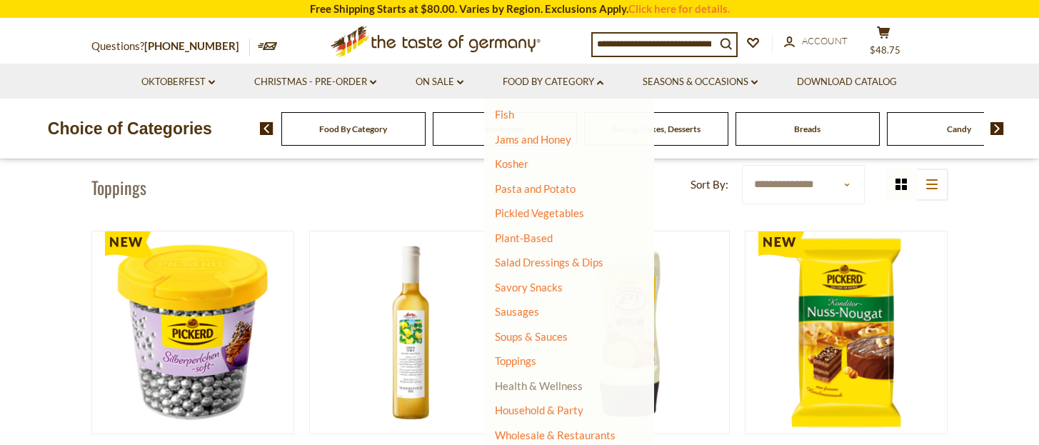
click at [551, 386] on link "Health & Wellness" at bounding box center [539, 386] width 88 height 20
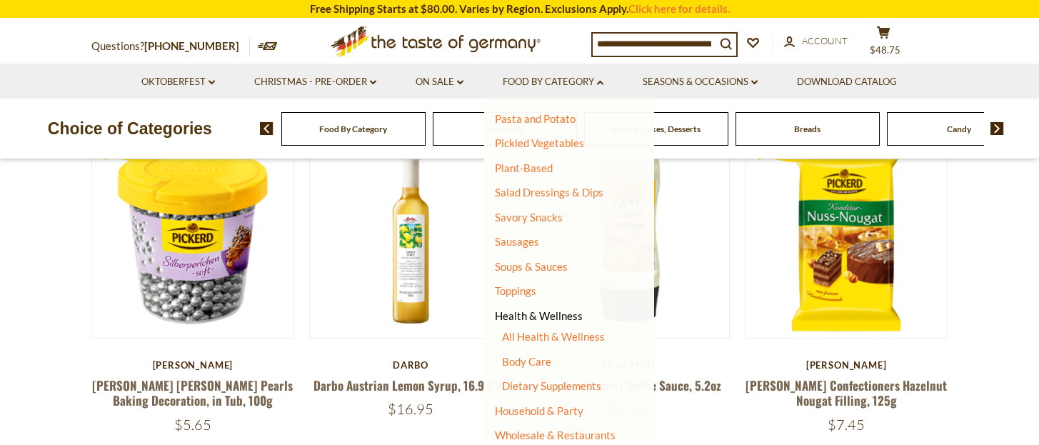
scroll to position [285, 0]
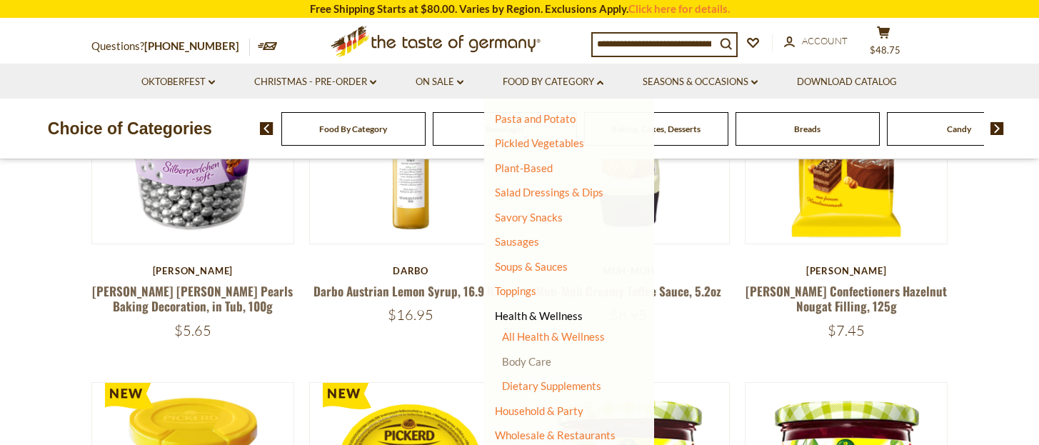
click at [543, 359] on link "Body Care" at bounding box center [526, 361] width 49 height 13
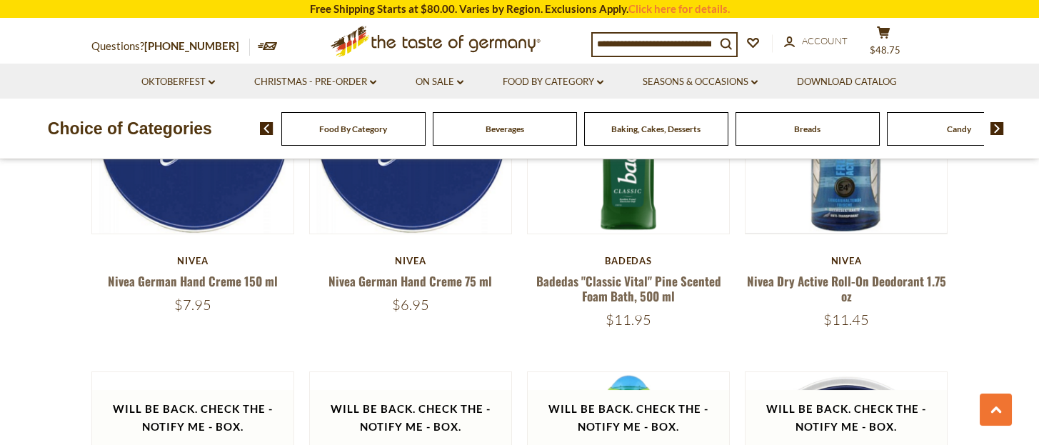
scroll to position [1237, 0]
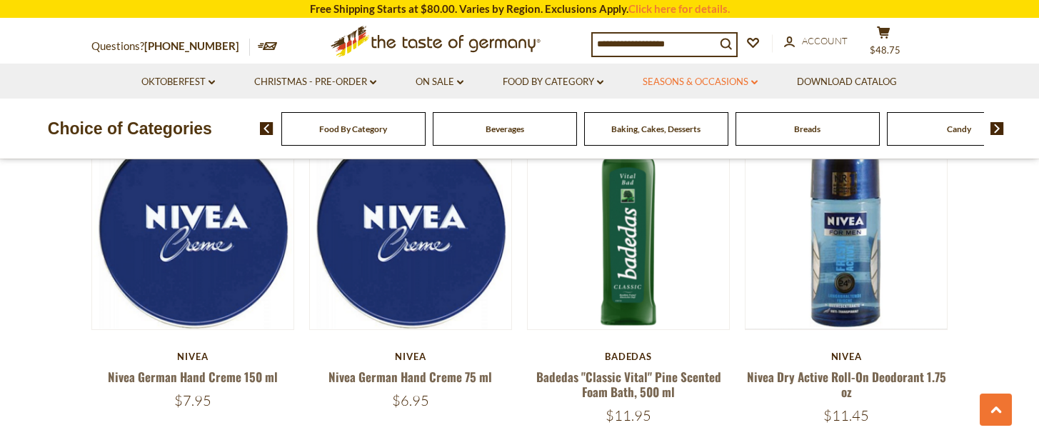
click at [753, 80] on link "Seasons & Occasions dropdown_arrow" at bounding box center [700, 82] width 115 height 16
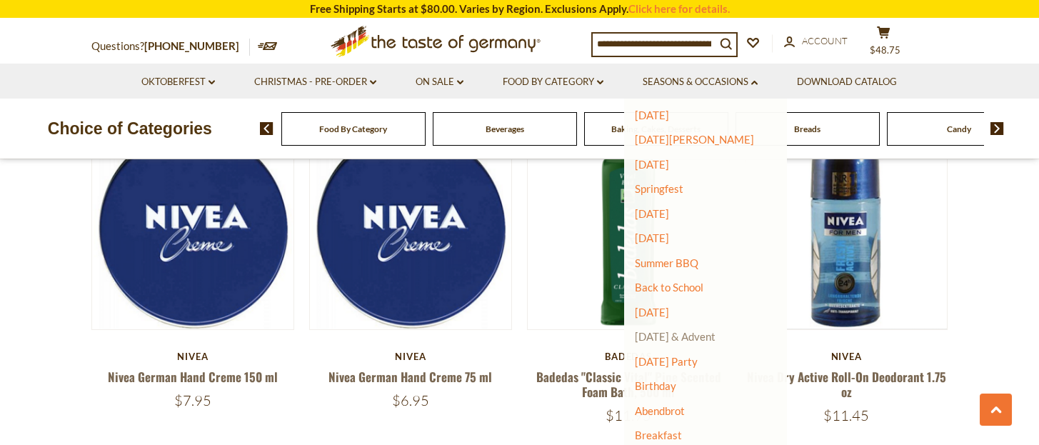
scroll to position [1333, 0]
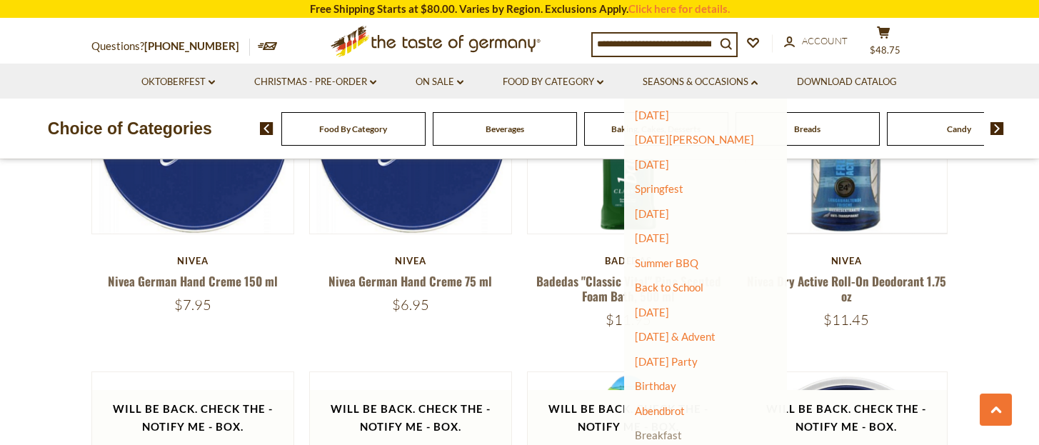
click at [663, 434] on link "Breakfast" at bounding box center [658, 434] width 47 height 13
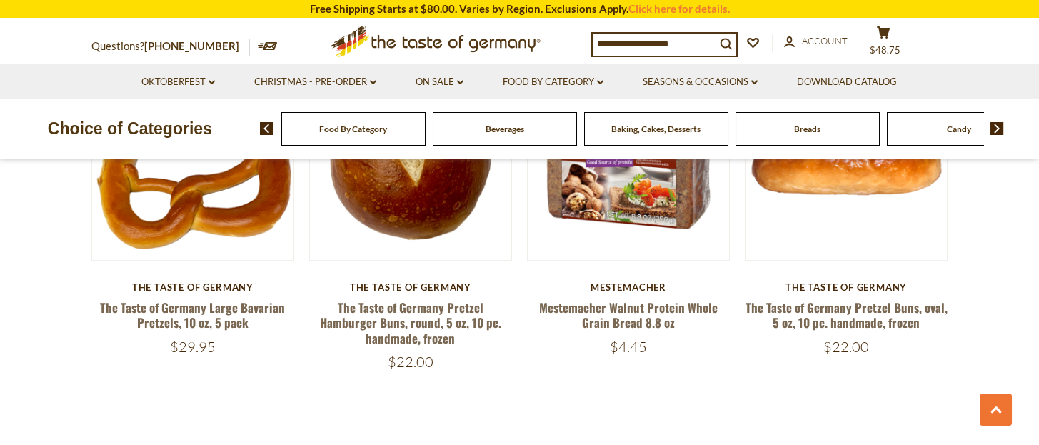
scroll to position [3428, 0]
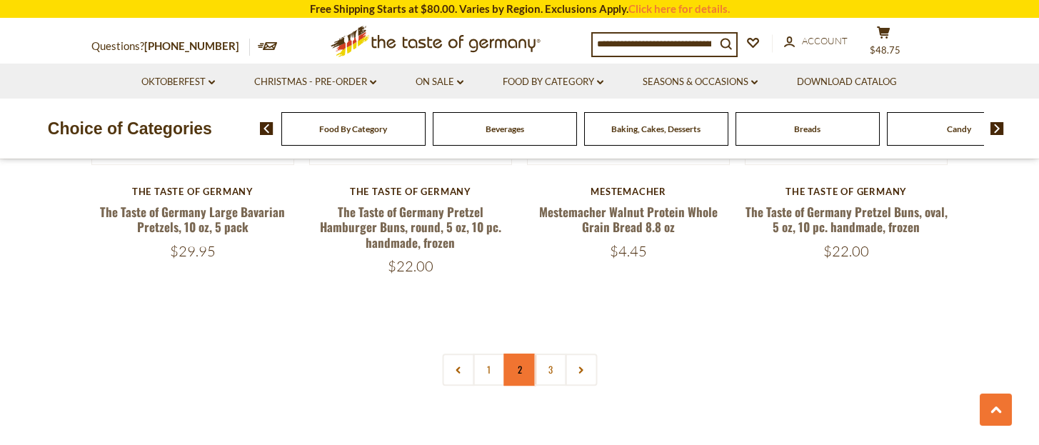
click at [515, 353] on link "2" at bounding box center [519, 369] width 32 height 32
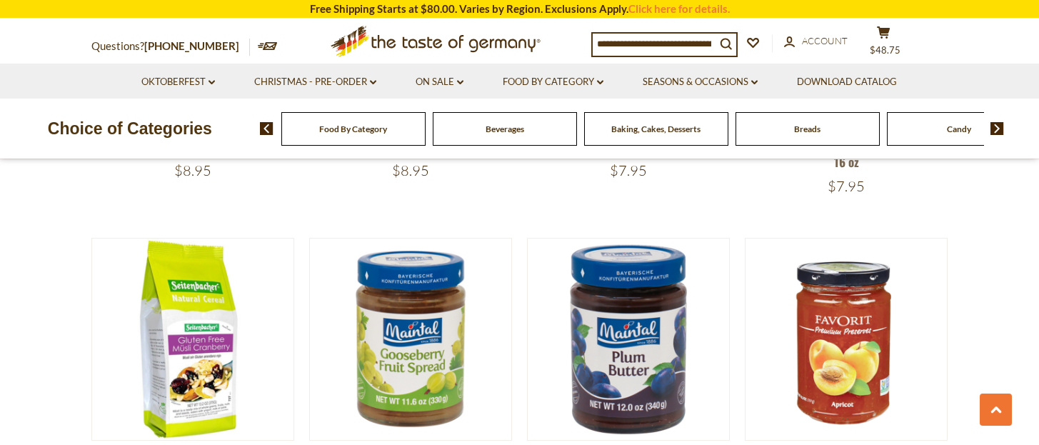
scroll to position [1281, 0]
